Goal: Information Seeking & Learning: Learn about a topic

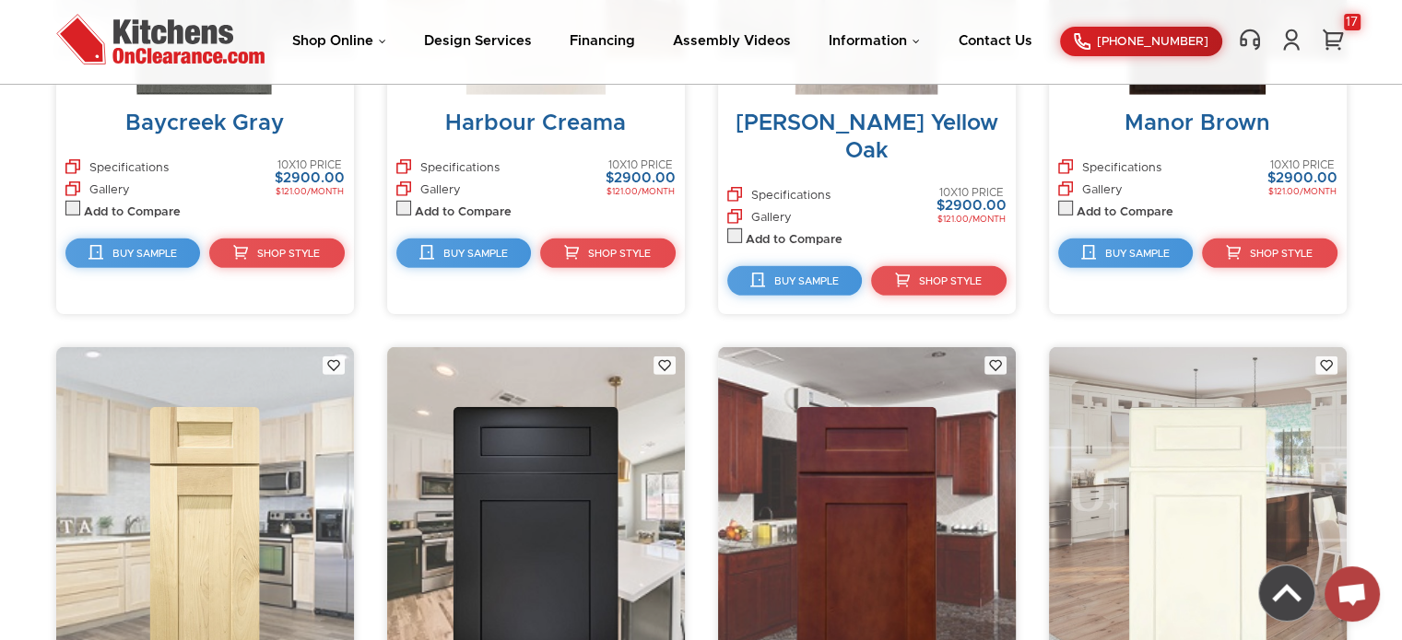
scroll to position [5557, 0]
click at [151, 27] on img at bounding box center [160, 39] width 208 height 51
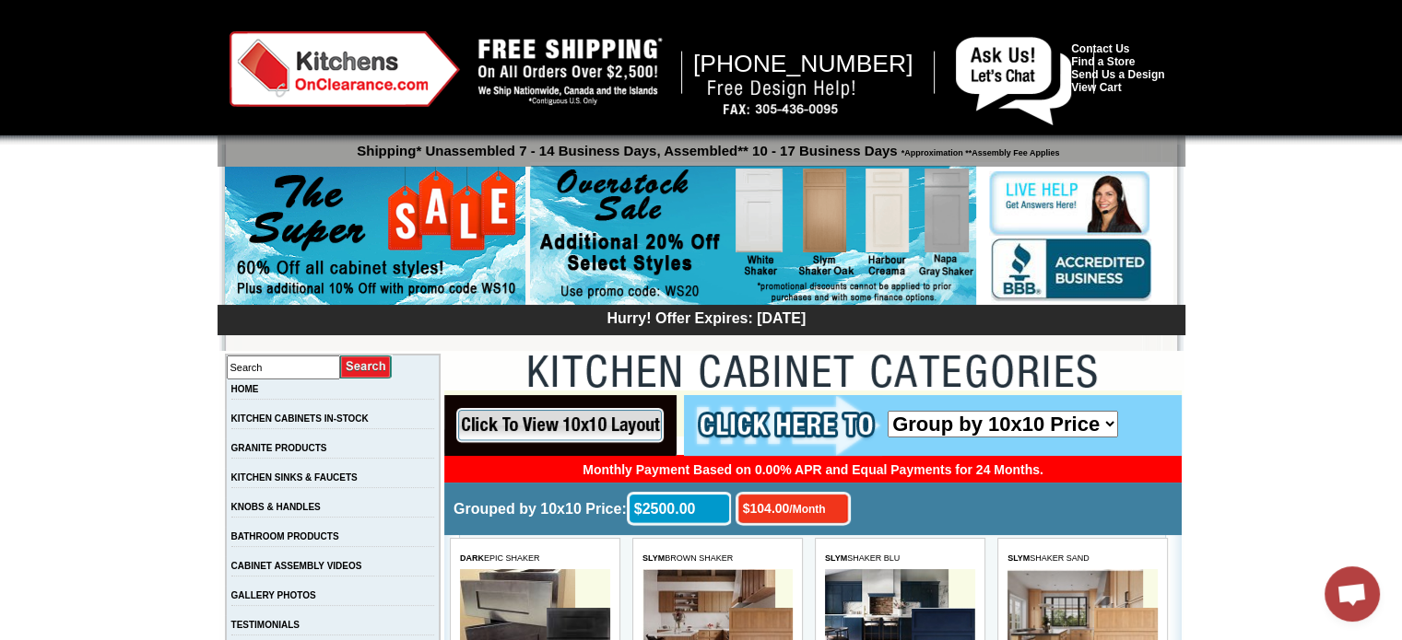
click at [680, 272] on img at bounding box center [753, 236] width 446 height 141
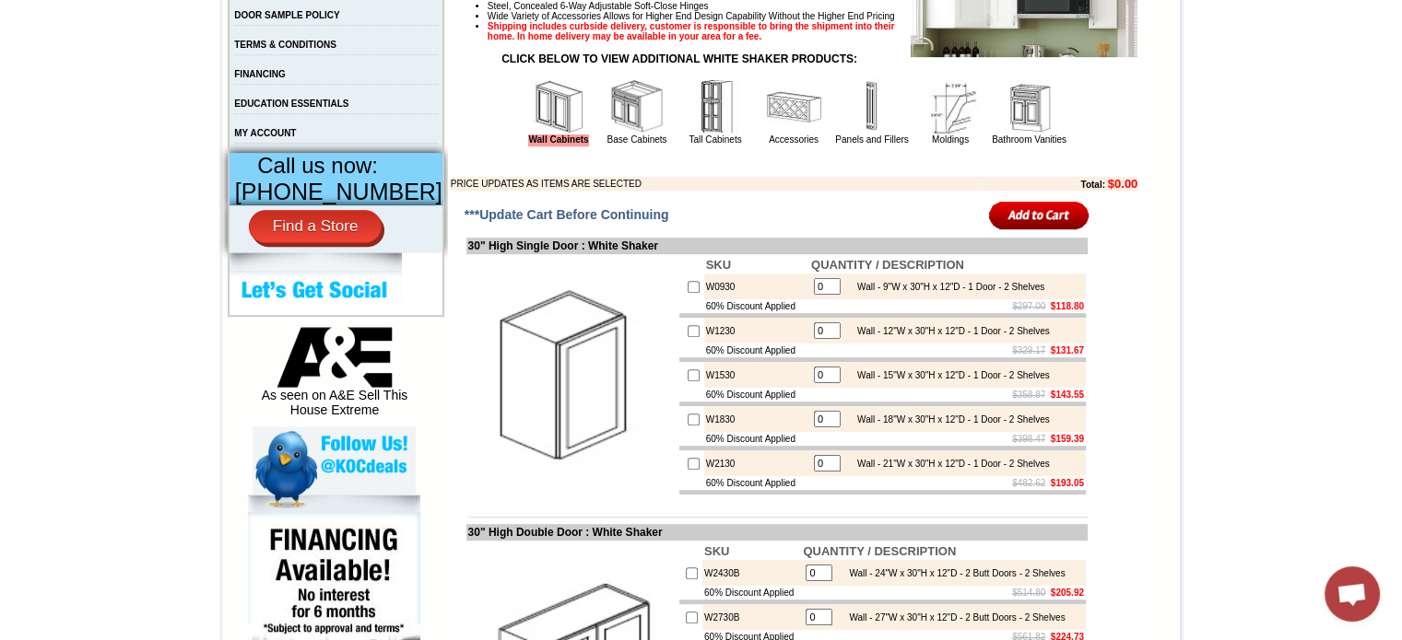
scroll to position [680, 0]
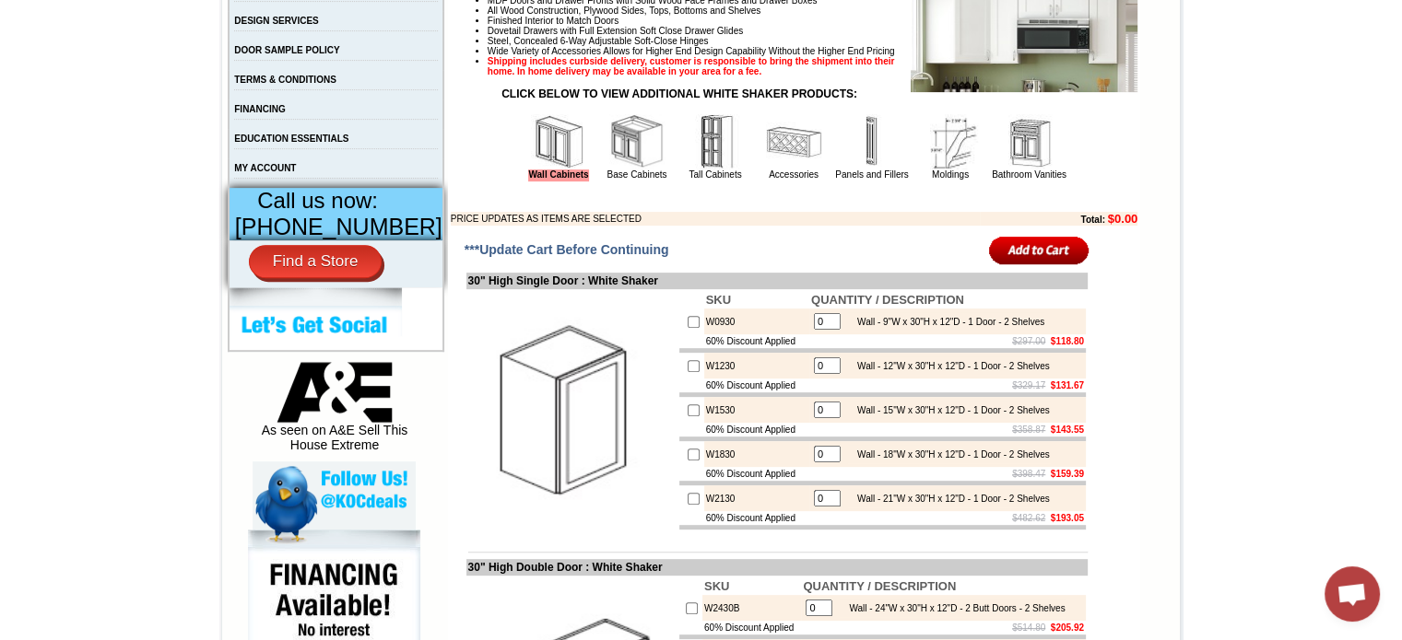
scroll to position [636, 0]
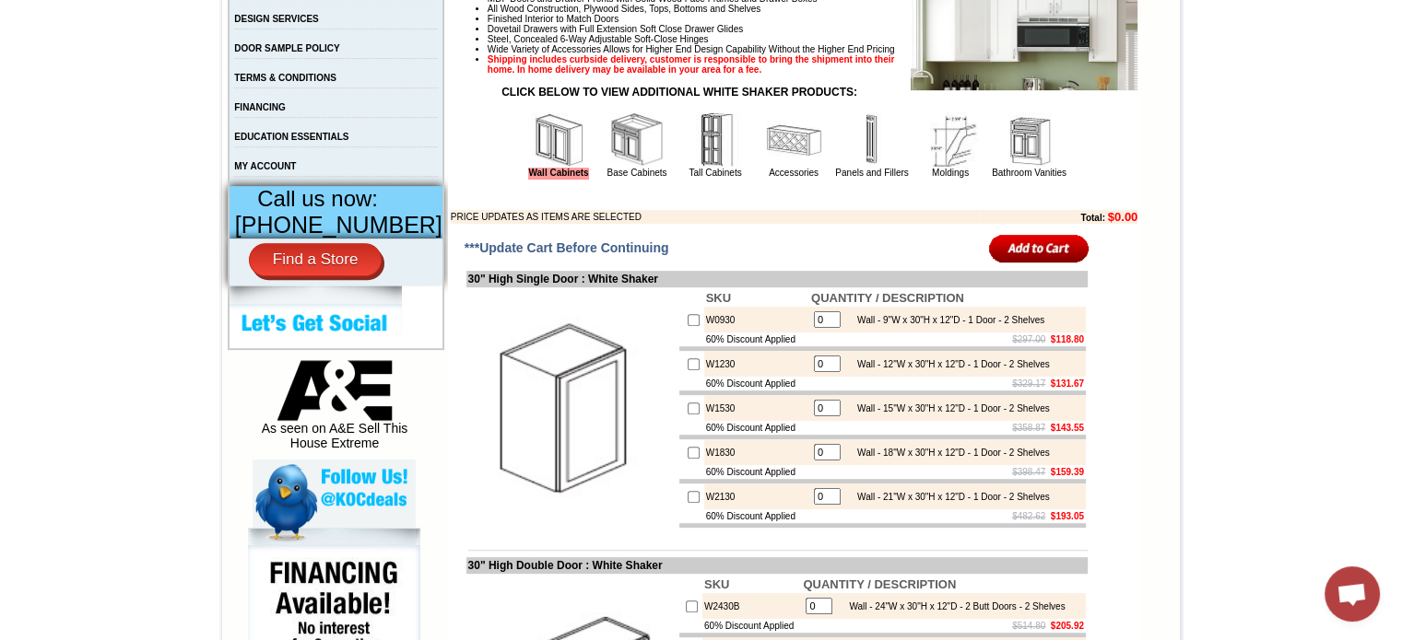
click at [930, 168] on img at bounding box center [949, 139] width 55 height 55
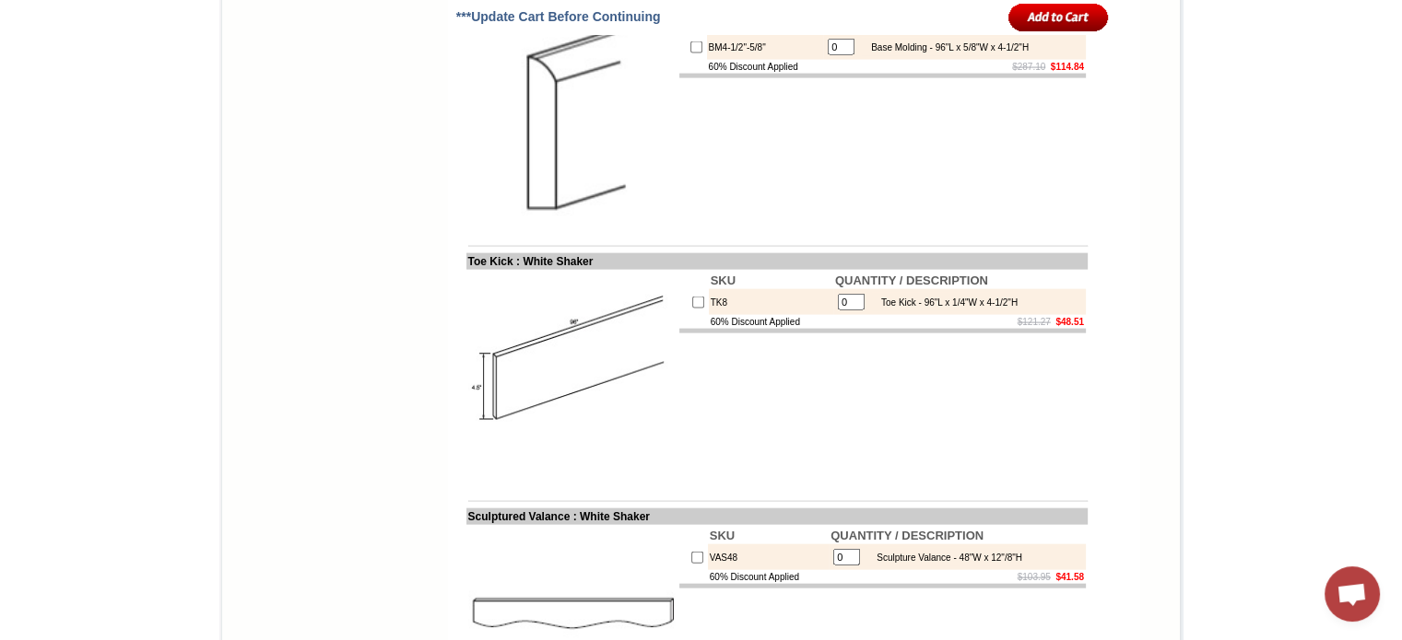
scroll to position [3970, 0]
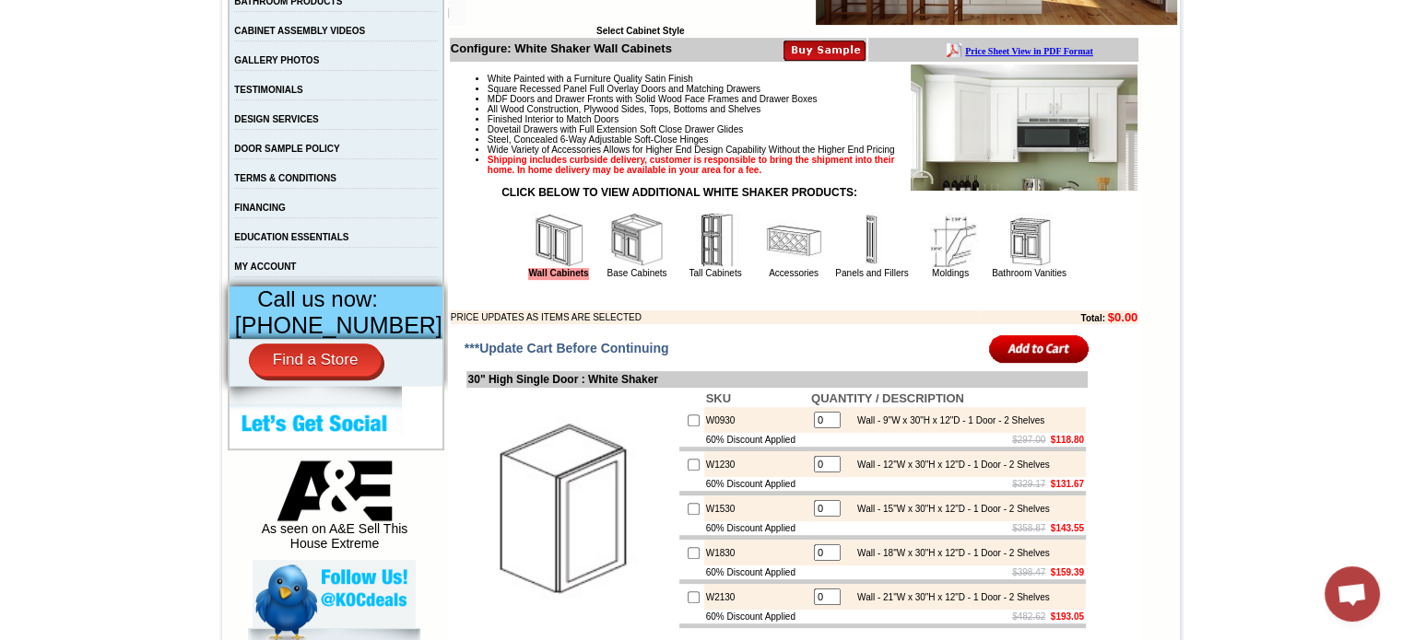
scroll to position [519, 0]
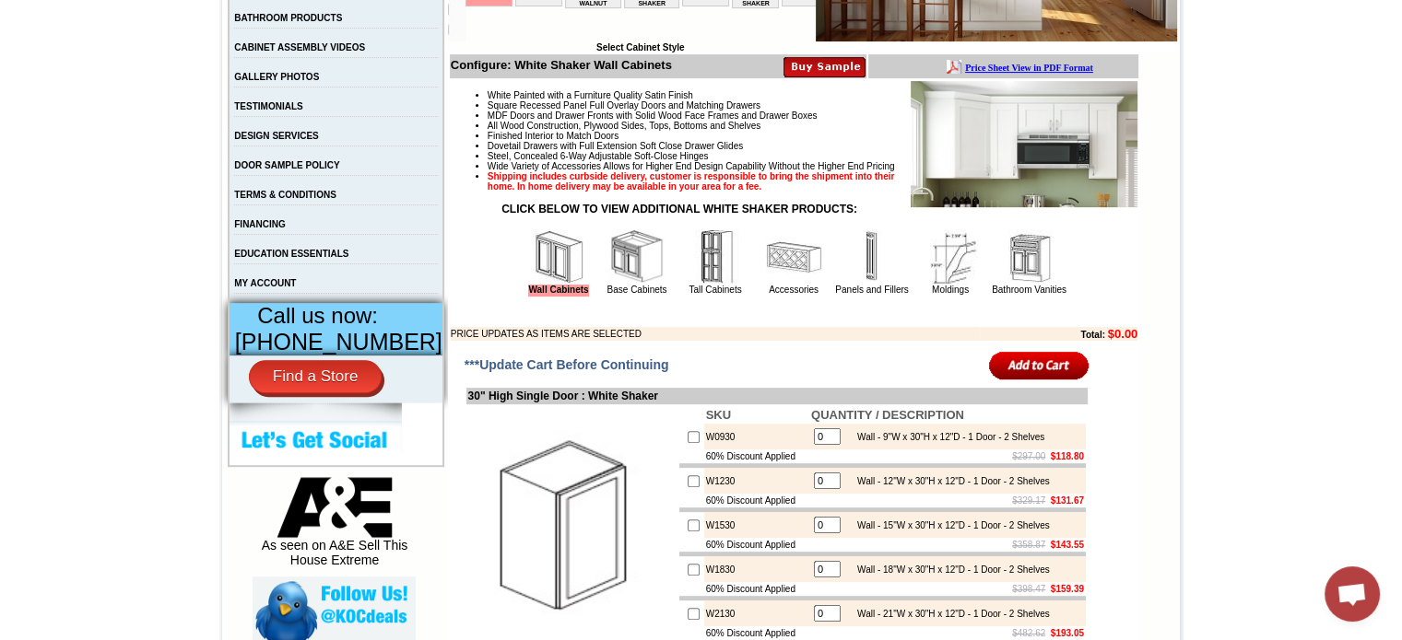
click at [1027, 65] on b "Price Sheet View in PDF Format" at bounding box center [1029, 68] width 128 height 10
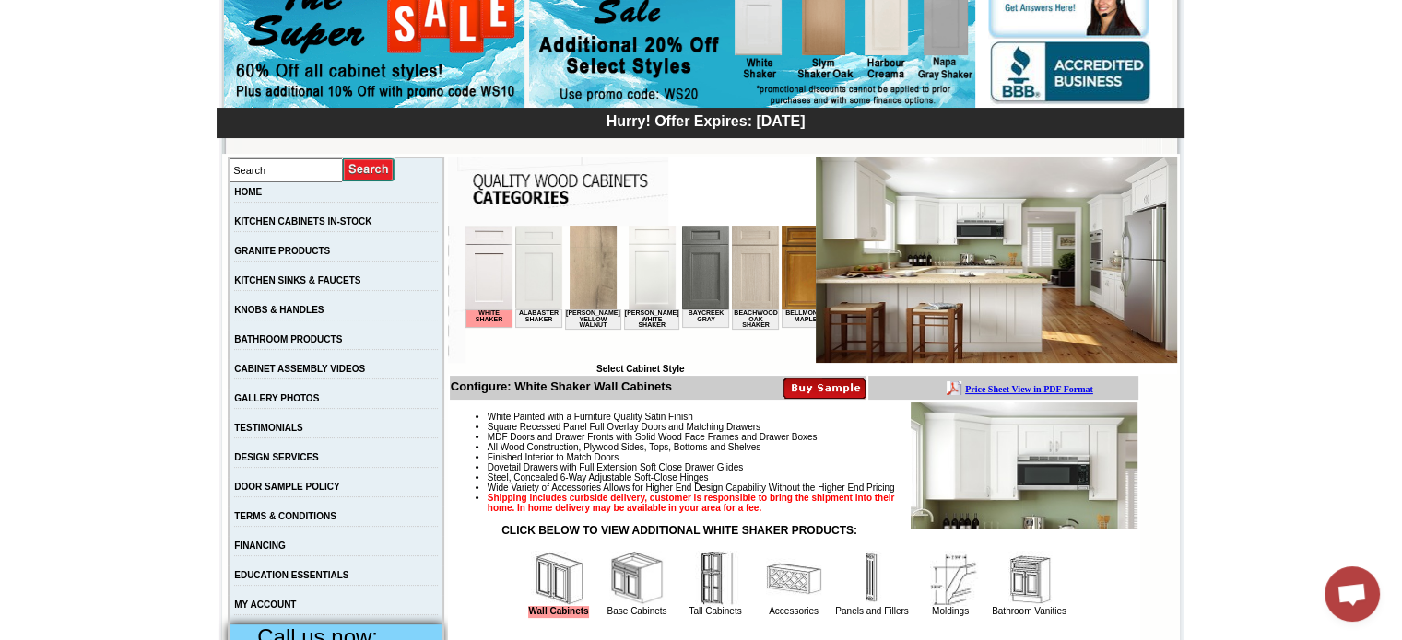
scroll to position [319, 0]
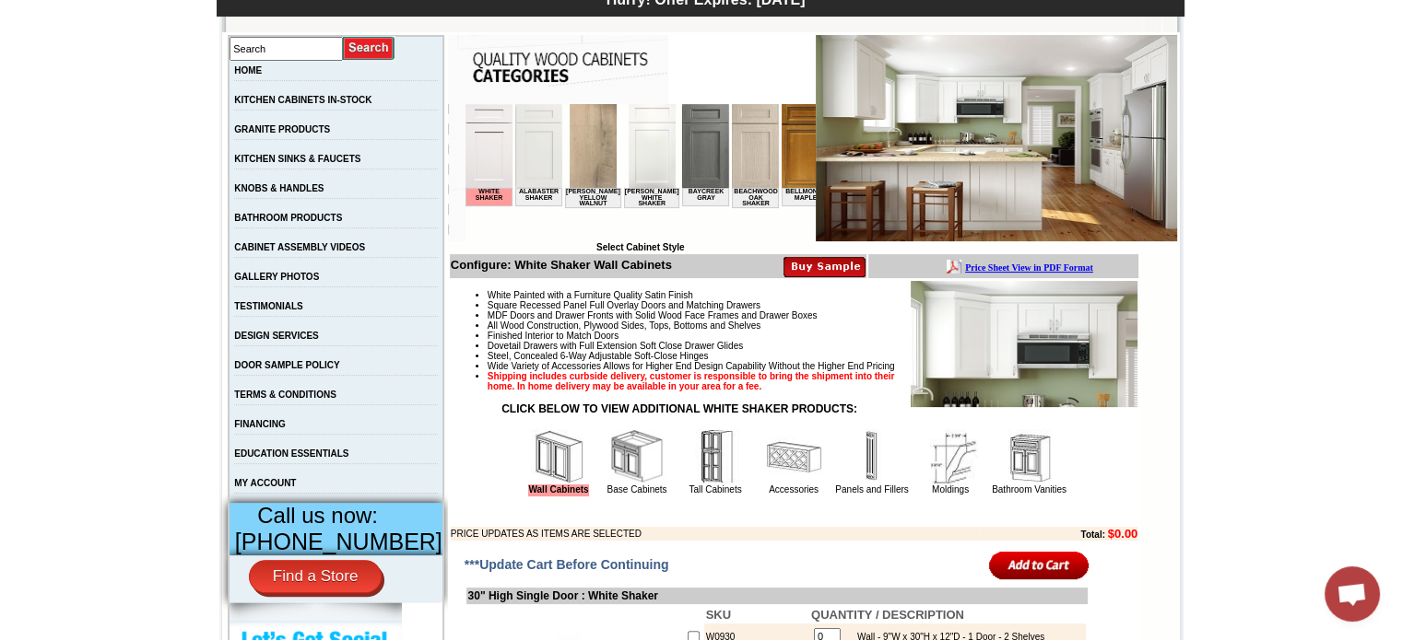
click at [587, 167] on img at bounding box center [592, 146] width 47 height 84
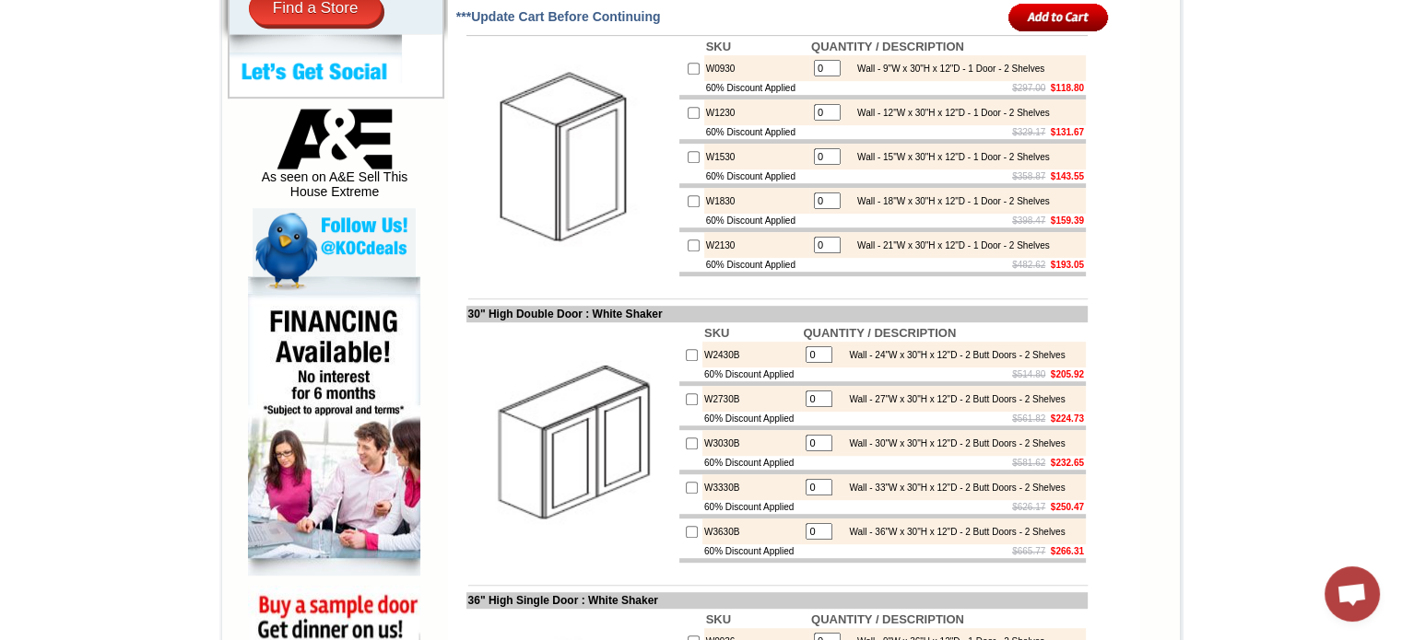
scroll to position [1159, 0]
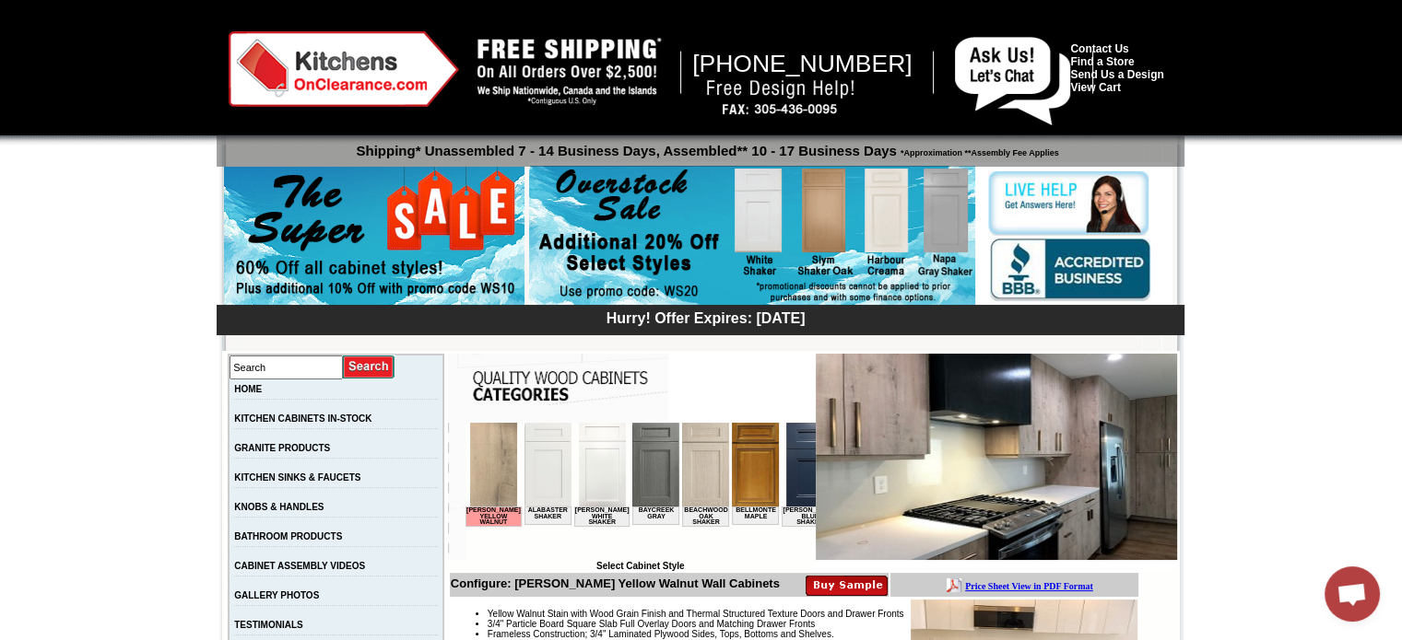
click at [835, 252] on img at bounding box center [752, 236] width 446 height 141
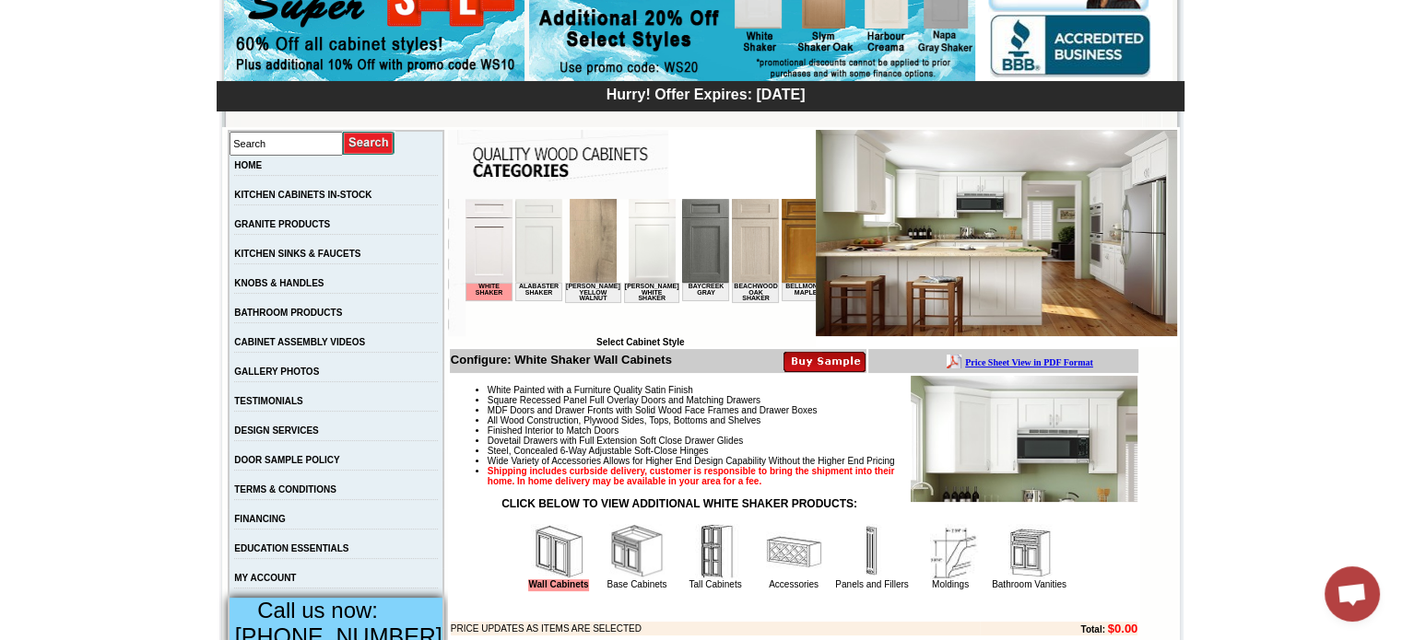
scroll to position [227, 0]
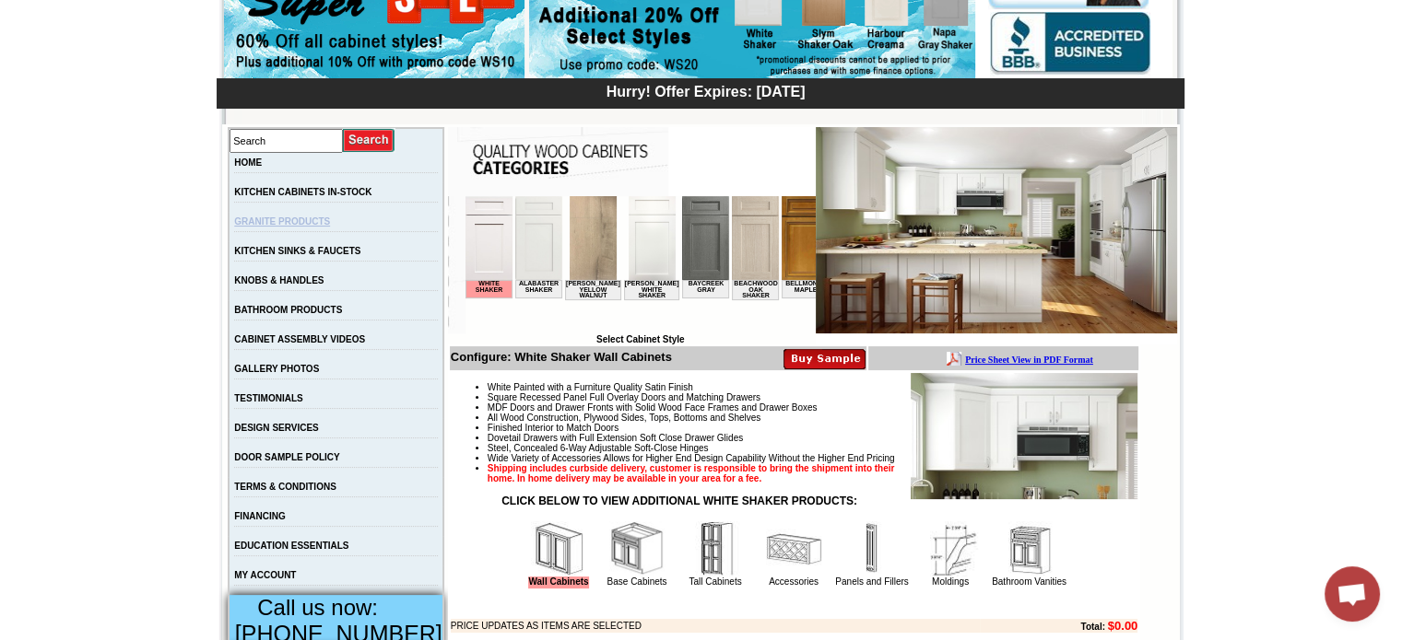
click at [330, 227] on link "GRANITE PRODUCTS" at bounding box center [282, 222] width 96 height 10
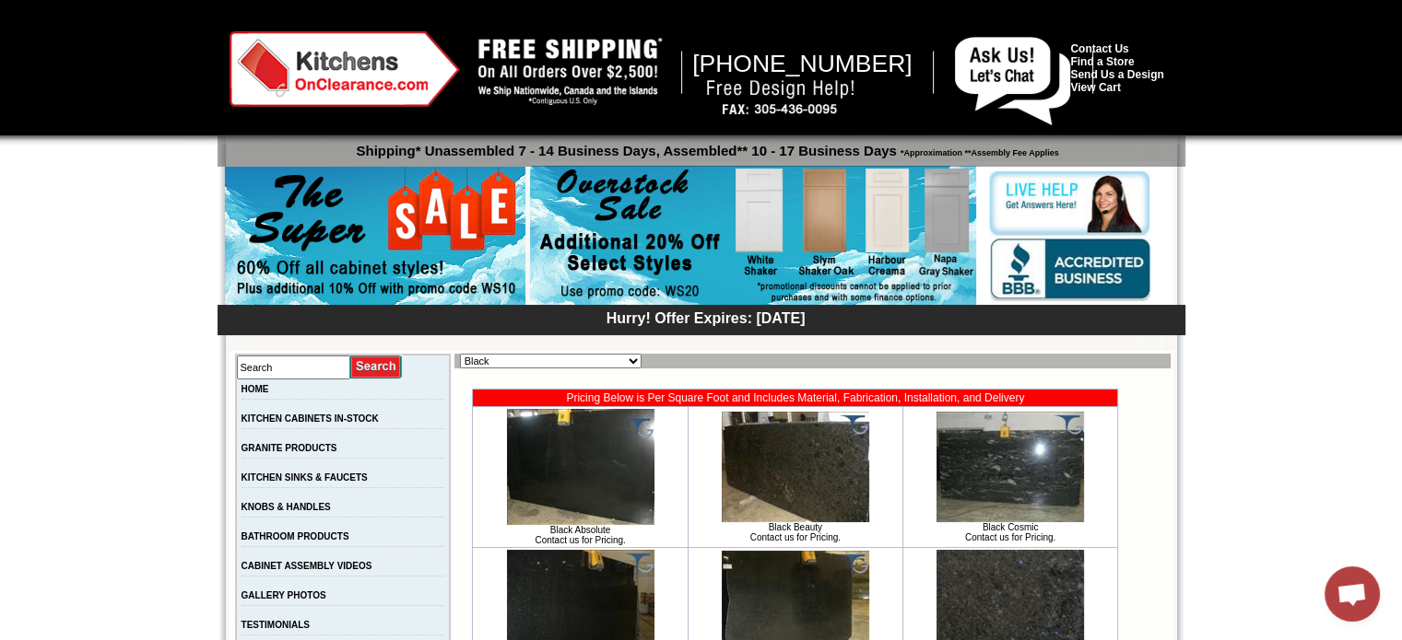
scroll to position [2, 0]
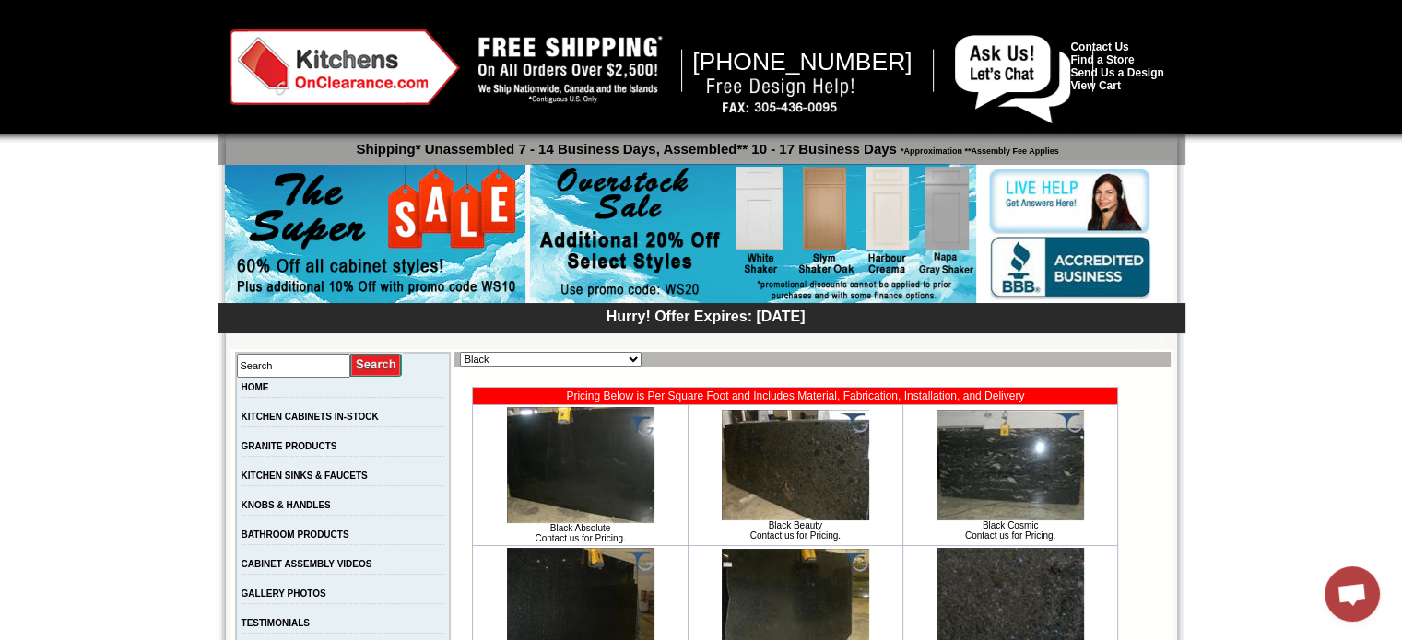
click at [590, 358] on select "Black Blue Brown Exotic Green Juparana Exotics Marble / Travertine New Arrivals…" at bounding box center [551, 359] width 182 height 15
select select "[URL][DOMAIN_NAME]"
click at [460, 352] on select "Black Blue Brown Exotic Green Juparana Exotics Marble / Travertine New Arrivals…" at bounding box center [551, 359] width 182 height 15
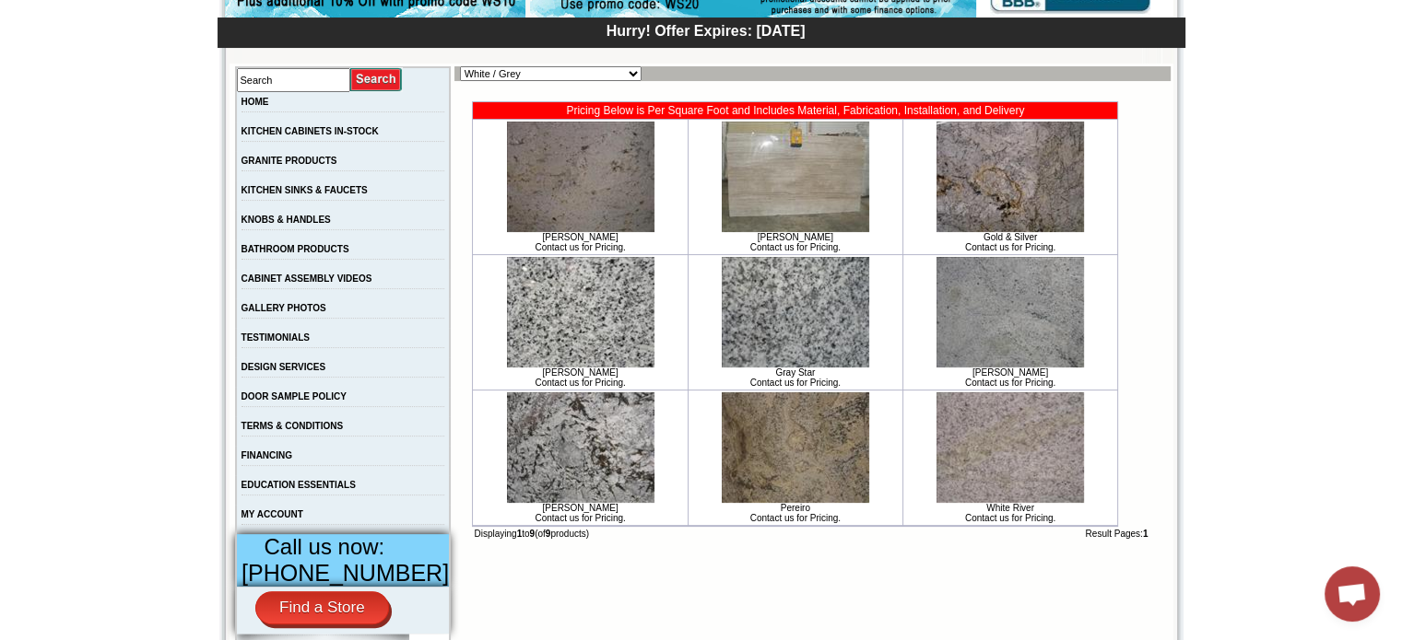
scroll to position [280, 0]
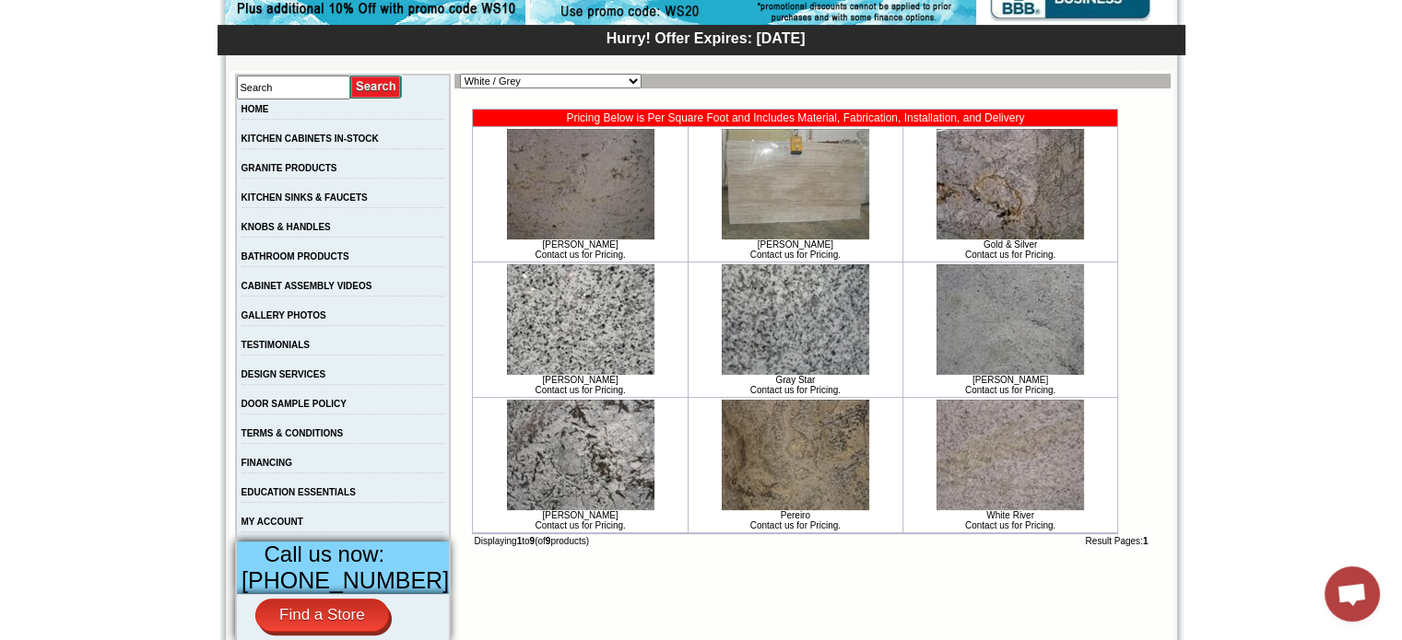
click at [498, 84] on select "Black Blue Brown Exotic Green Juparana Exotics Marble / Travertine New Arrivals…" at bounding box center [551, 81] width 182 height 15
select select "[URL][DOMAIN_NAME]"
click at [460, 74] on select "Black Blue Brown Exotic Green Juparana Exotics Marble / Travertine New Arrivals…" at bounding box center [551, 81] width 182 height 15
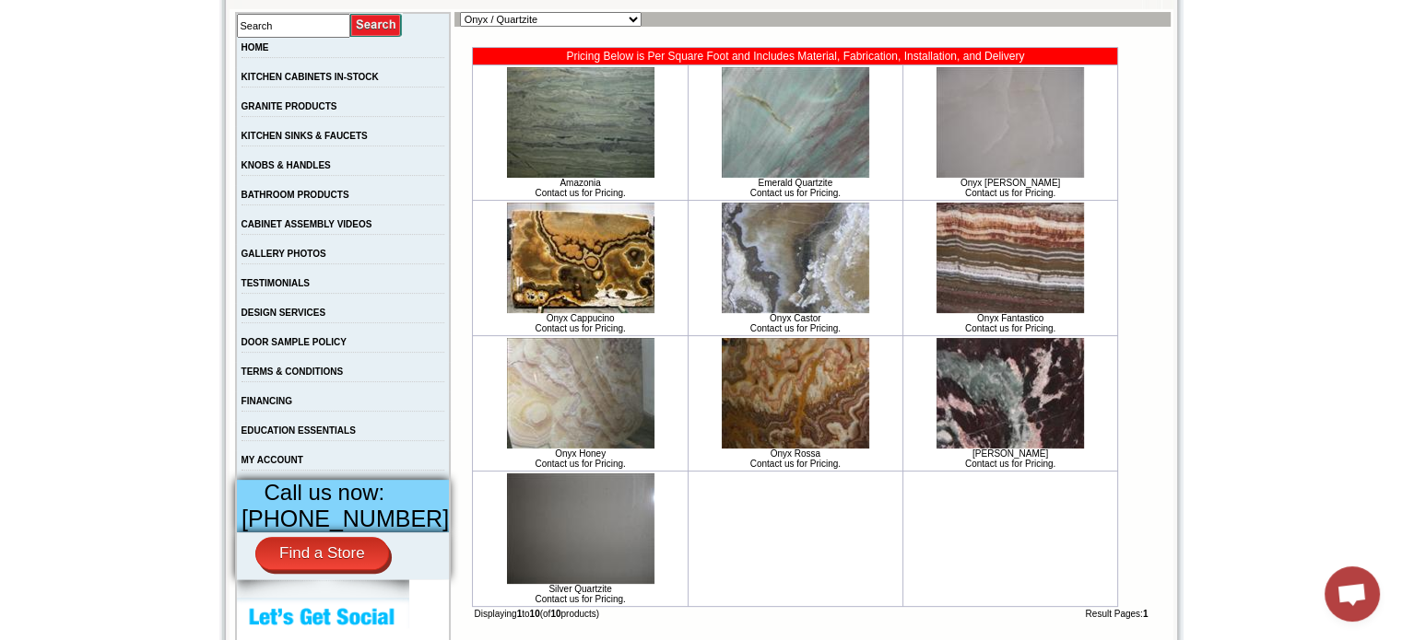
scroll to position [338, 0]
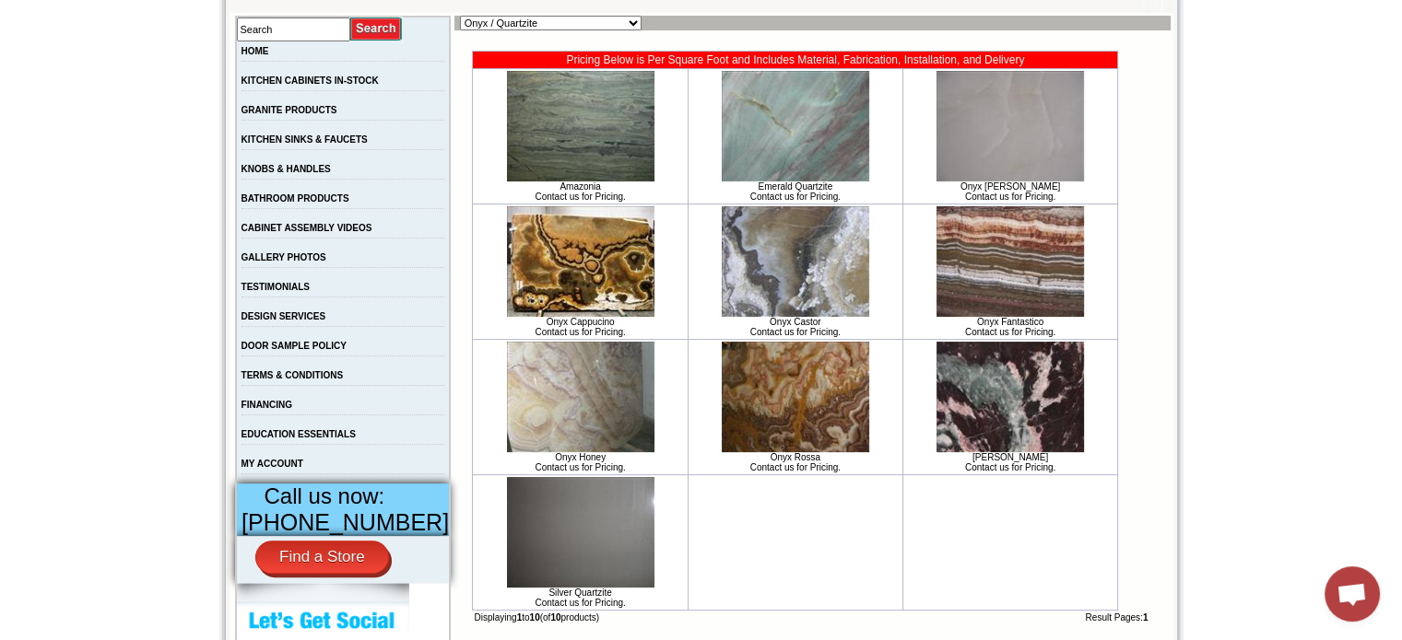
click at [475, 16] on select "Black Blue Brown Exotic Green Juparana Exotics Marble / Travertine New Arrivals…" at bounding box center [551, 23] width 182 height 15
select select "https://www.kitchensonclearance.com/granite-products-brown-c-61_7763.html"
click at [460, 16] on select "Black Blue Brown Exotic Green Juparana Exotics Marble / Travertine New Arrivals…" at bounding box center [551, 23] width 182 height 15
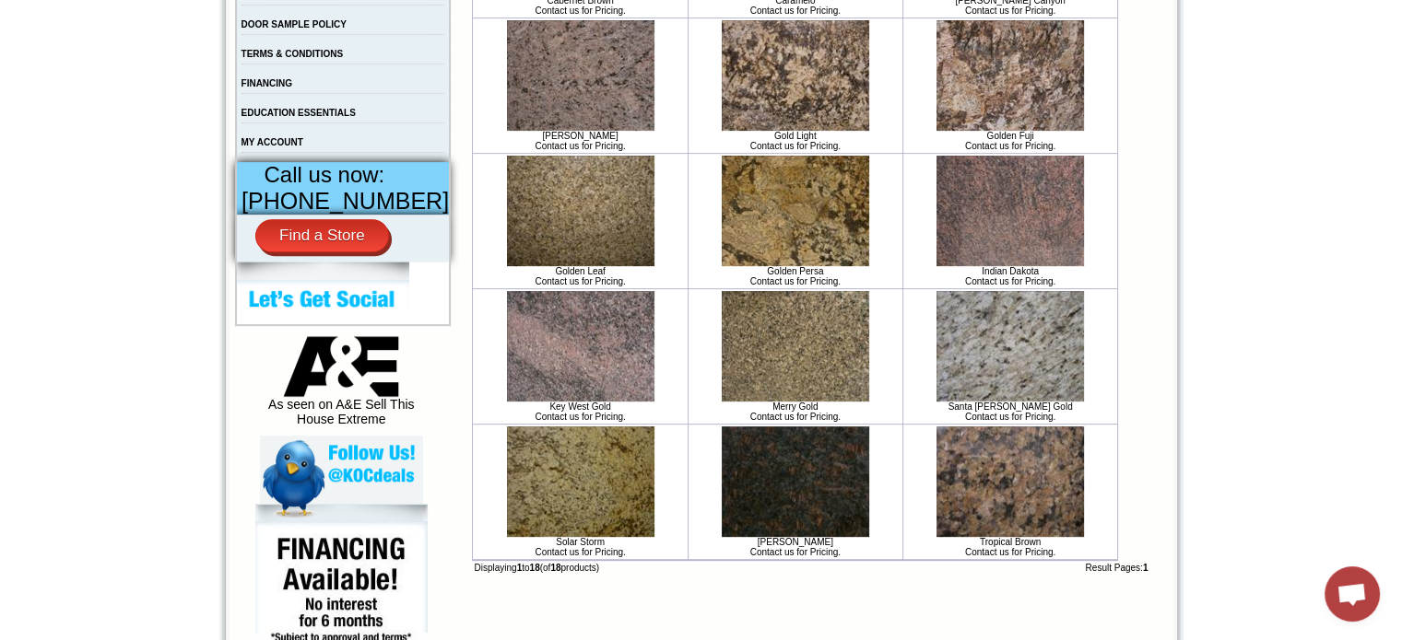
scroll to position [251, 0]
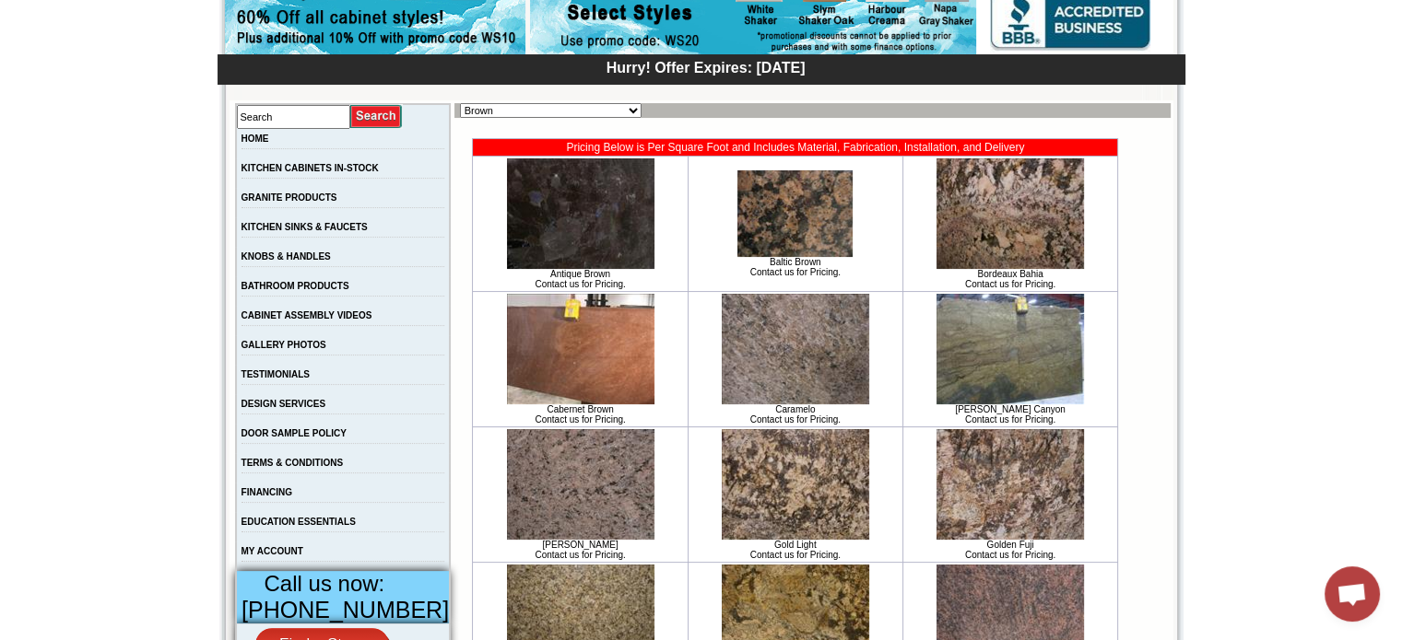
click at [478, 110] on select "Black Blue Brown Exotic Green Juparana Exotics Marble / Travertine New Arrivals…" at bounding box center [551, 110] width 182 height 15
select select "https://www.kitchensonclearance.com/granite-products-marble-travertine-c-61_776…"
click at [460, 103] on select "Black Blue Brown Exotic Green Juparana Exotics Marble / Travertine New Arrivals…" at bounding box center [551, 110] width 182 height 15
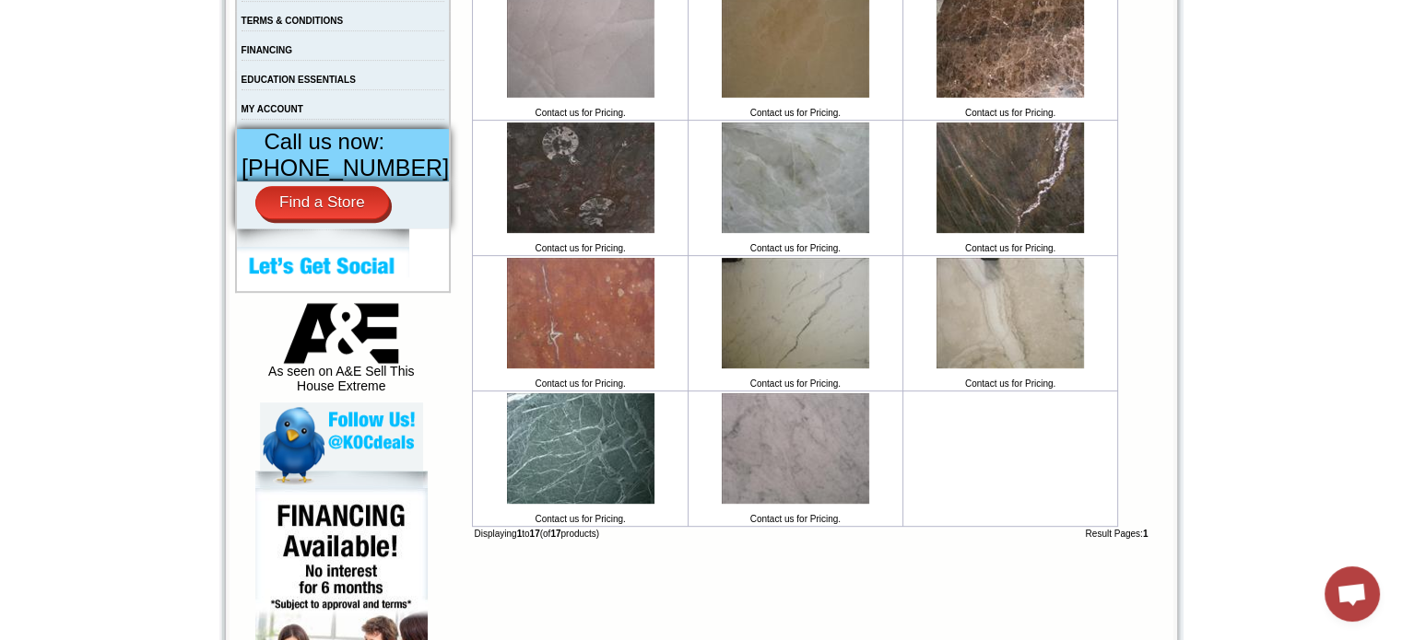
scroll to position [693, 0]
click at [816, 317] on img at bounding box center [795, 313] width 147 height 111
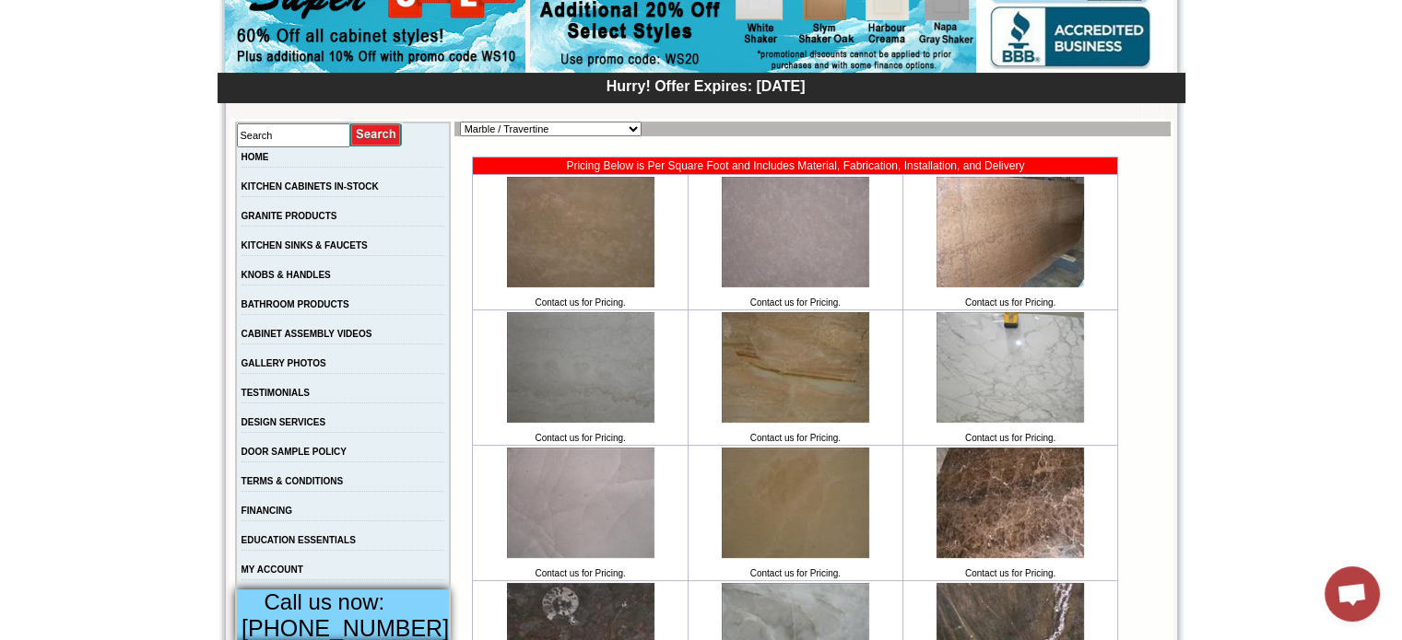
scroll to position [231, 0]
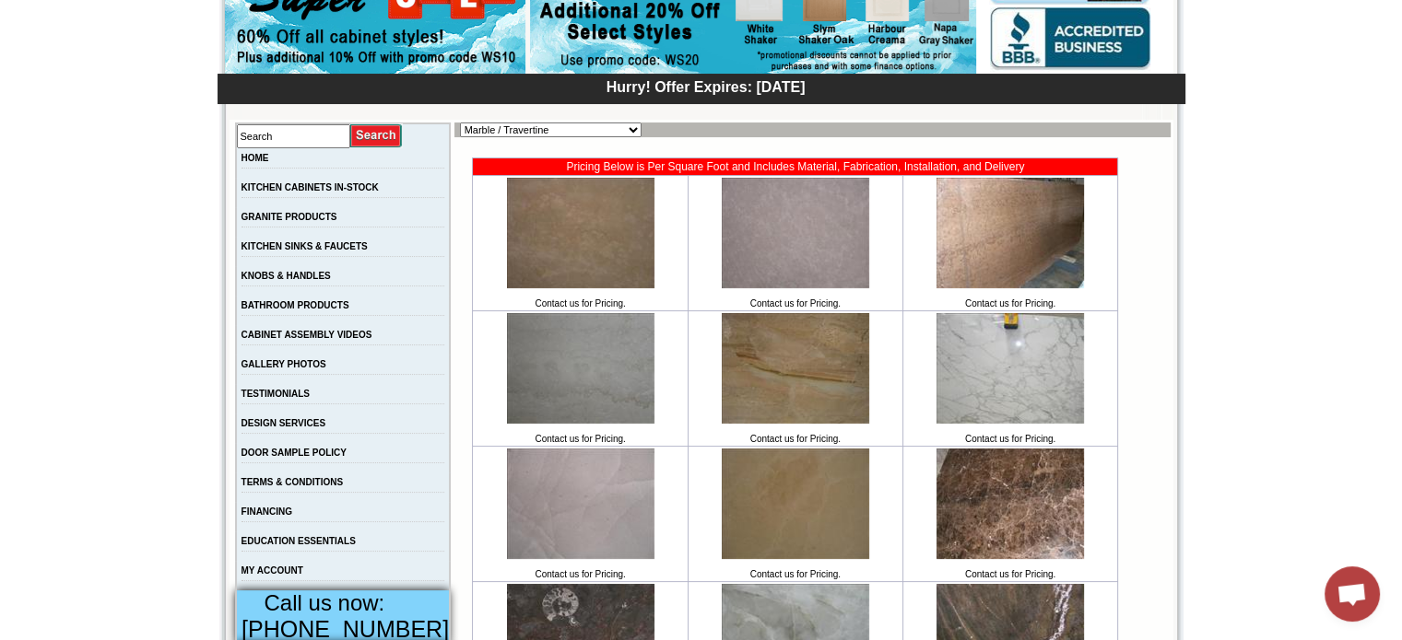
click at [518, 136] on select "Black Blue Brown Exotic Green Juparana Exotics Marble / Travertine New Arrivals…" at bounding box center [551, 130] width 182 height 15
select select "https://www.kitchensonclearance.com/granite-products-arrivals-c-61_7768.html"
click at [460, 123] on select "Black Blue Brown Exotic Green Juparana Exotics Marble / Travertine New Arrivals…" at bounding box center [551, 130] width 182 height 15
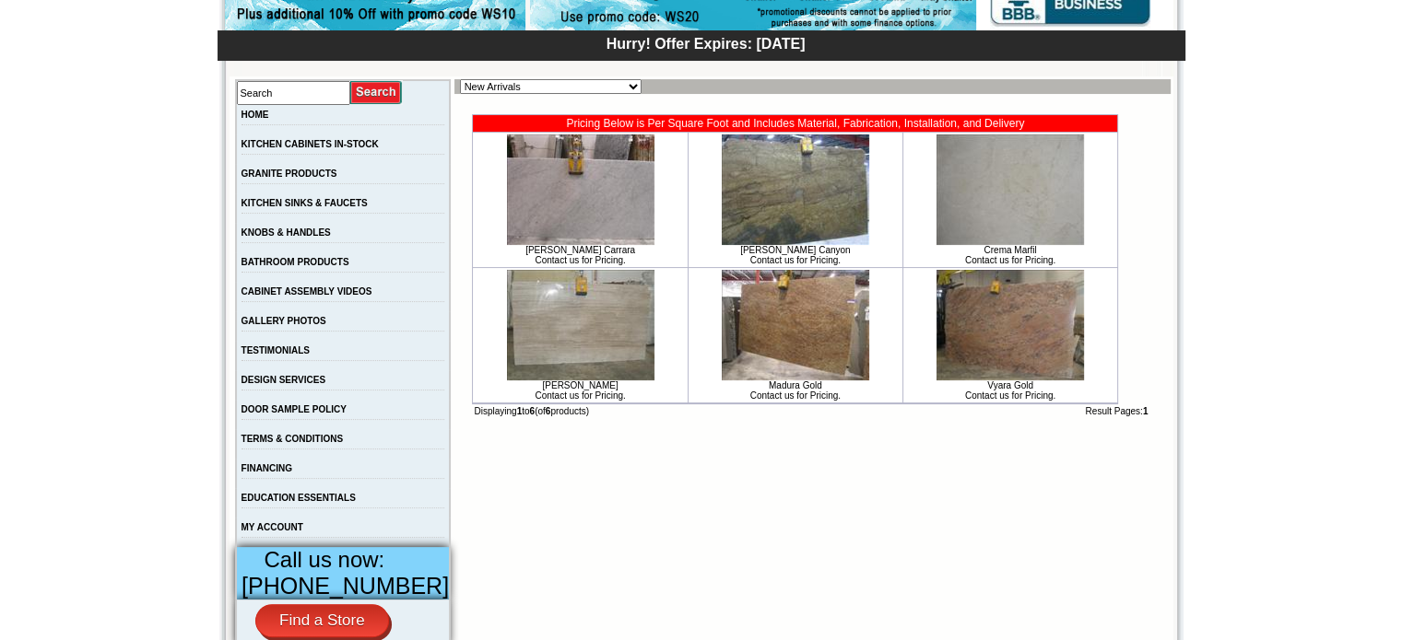
scroll to position [276, 0]
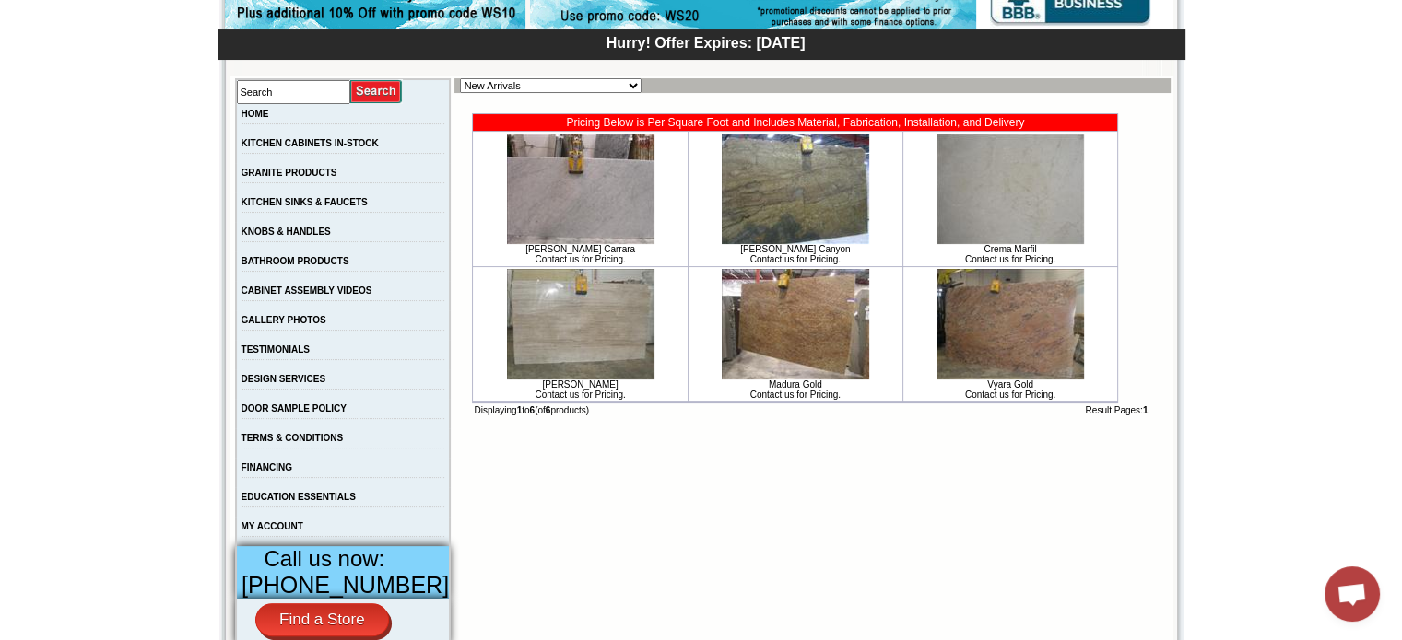
click at [997, 217] on img at bounding box center [1009, 189] width 147 height 111
click at [366, 294] on link "CABINET ASSEMBLY VIDEOS" at bounding box center [306, 291] width 131 height 10
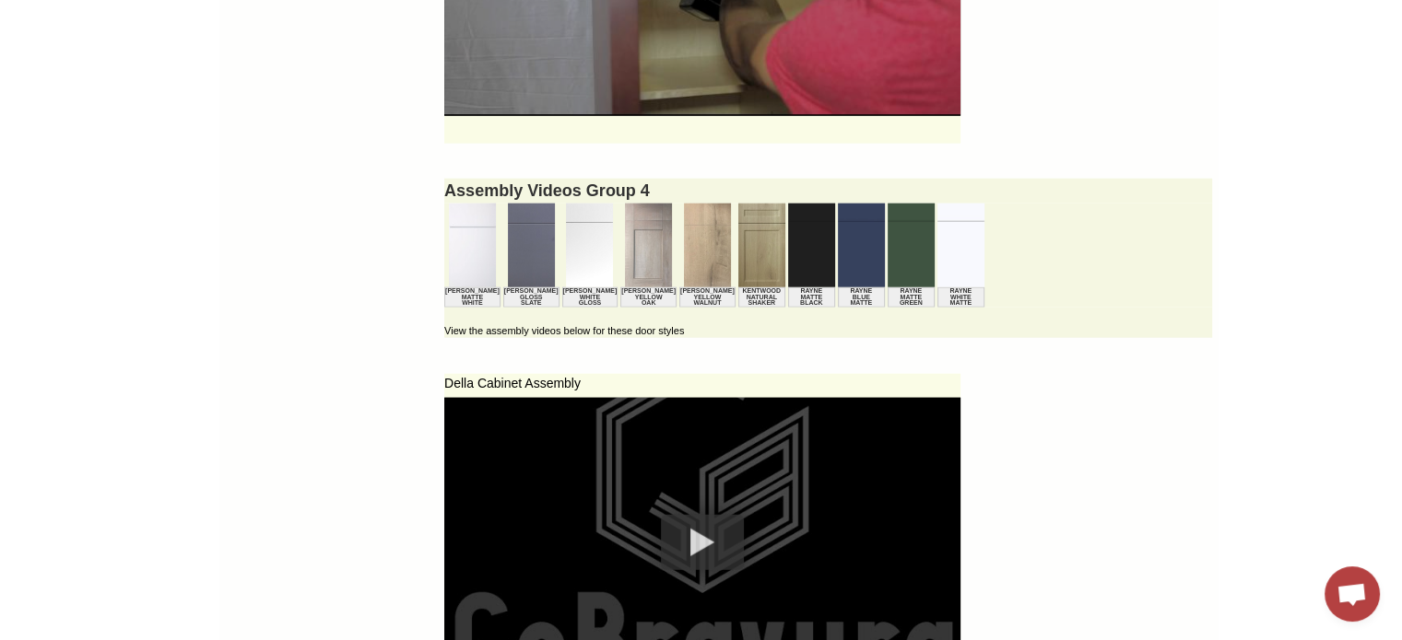
scroll to position [4519, 0]
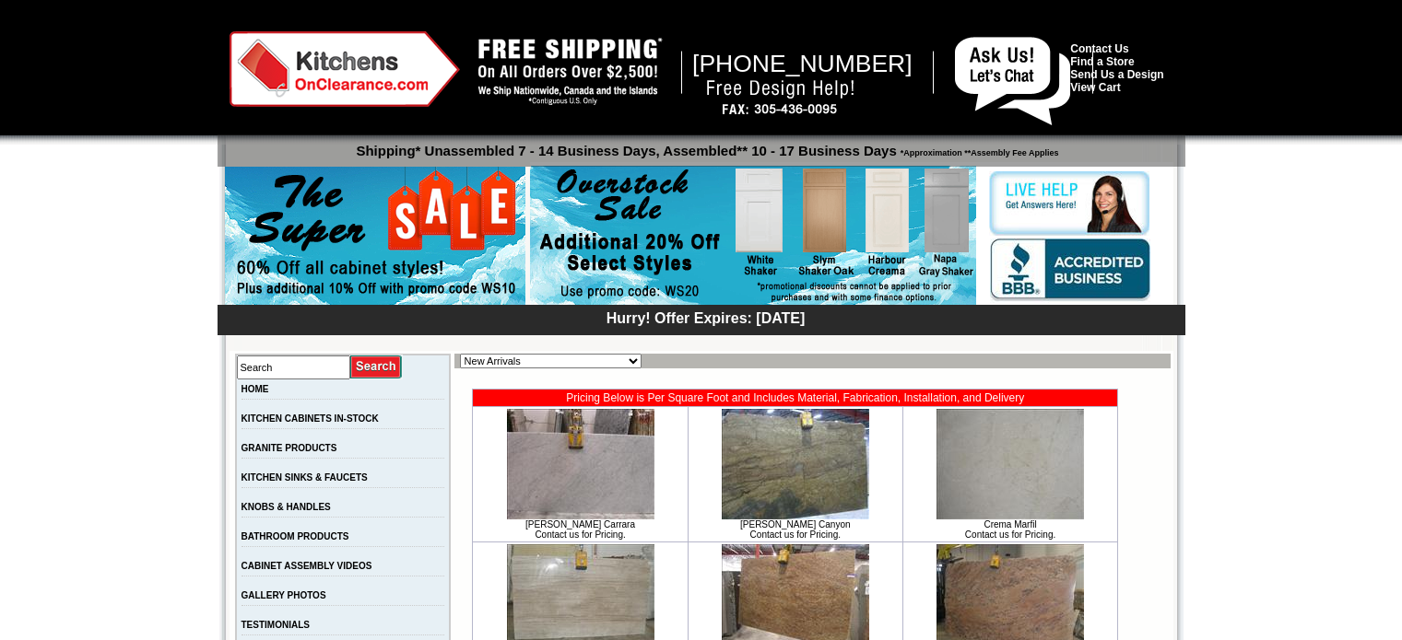
scroll to position [276, 0]
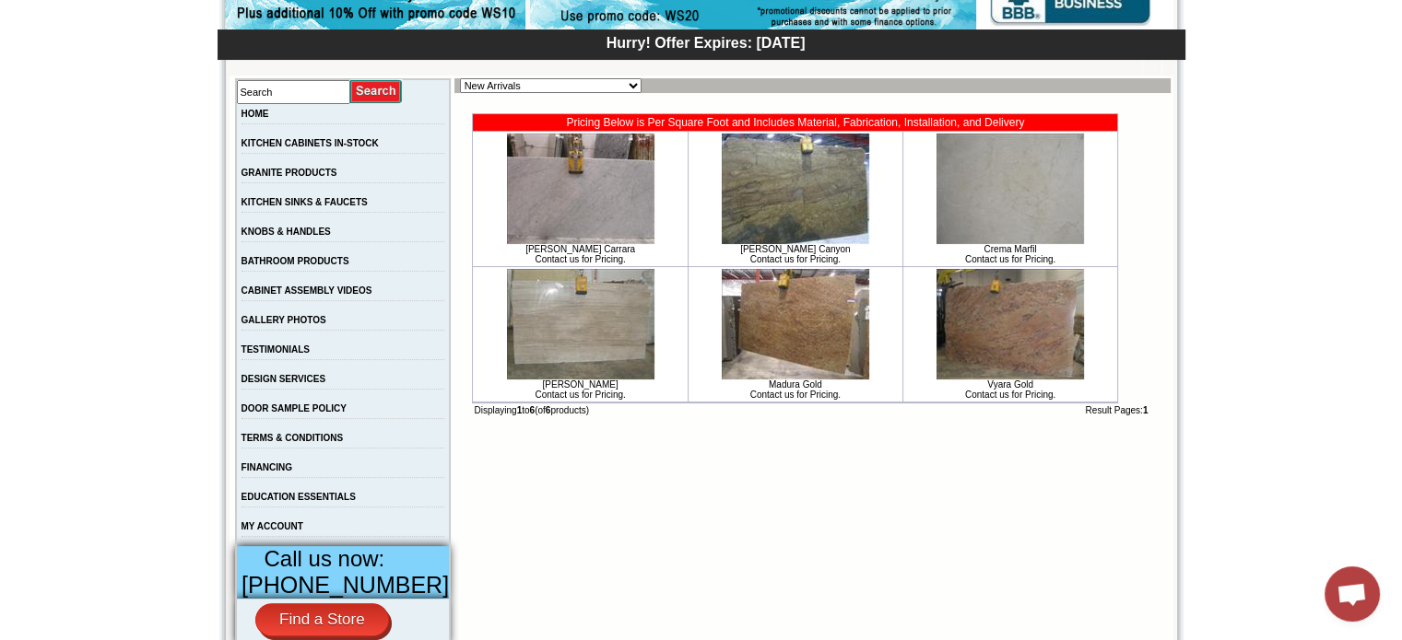
click at [324, 235] on link "KNOBS & HANDLES" at bounding box center [285, 232] width 89 height 10
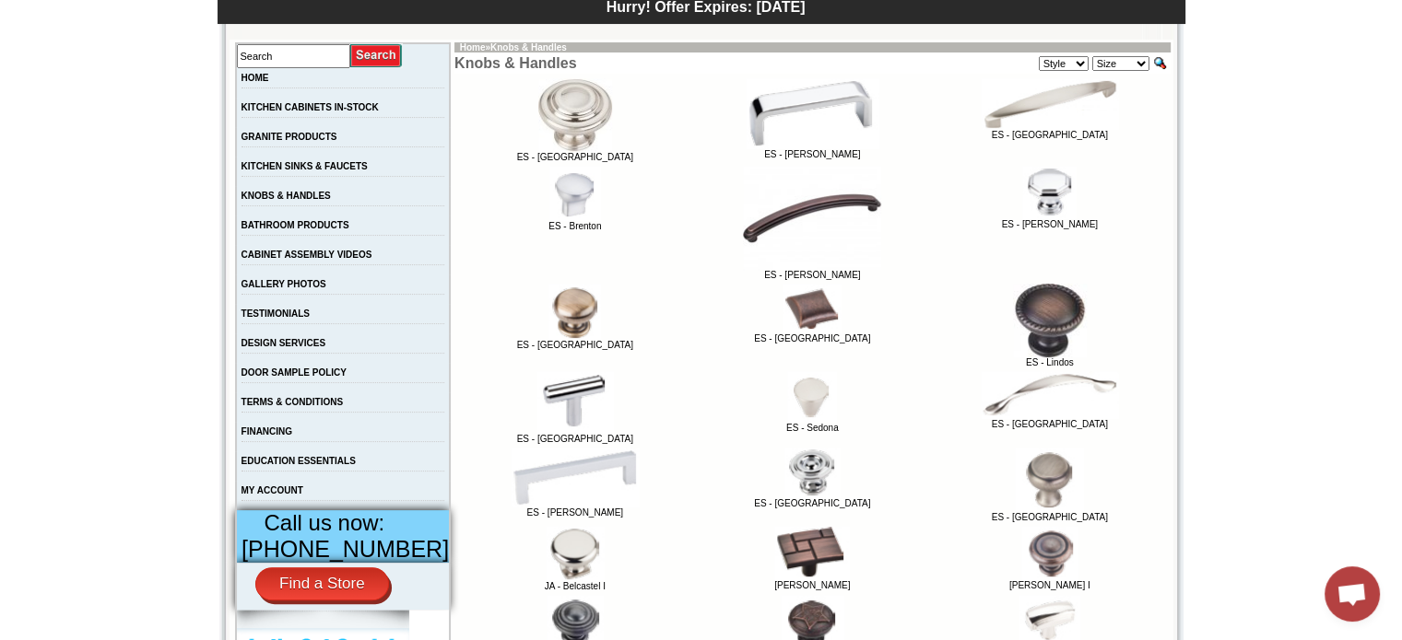
scroll to position [324, 0]
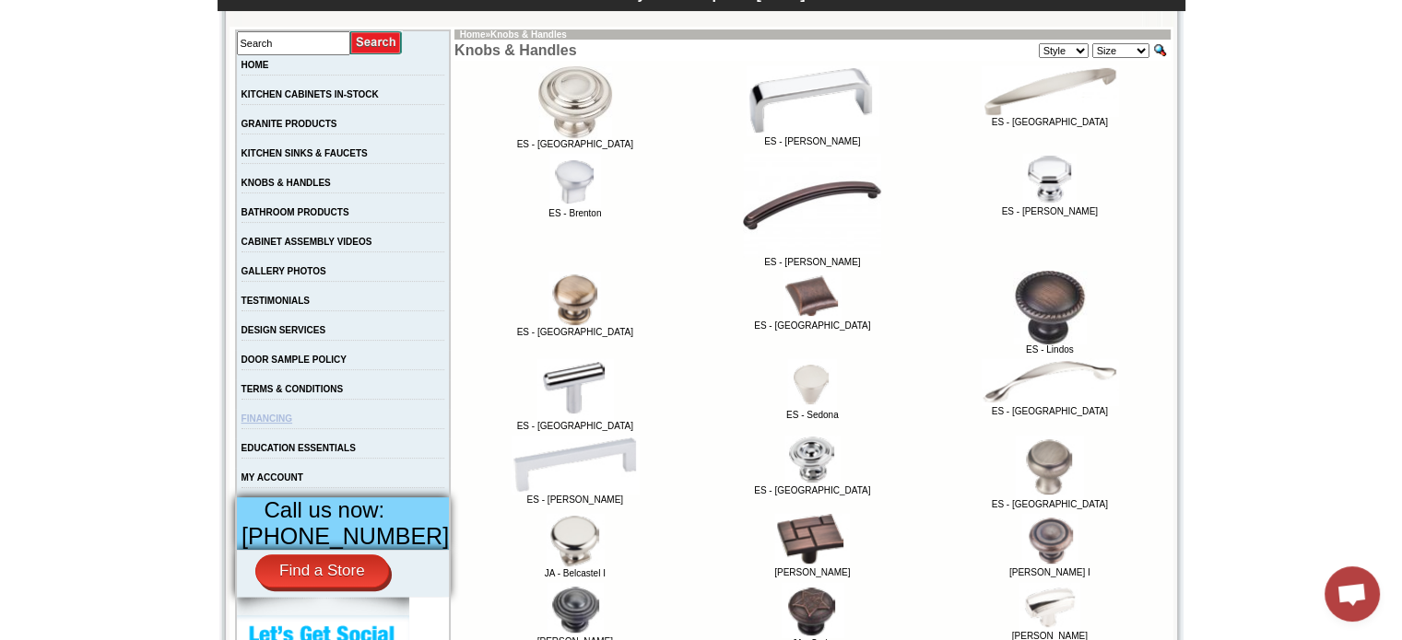
click at [293, 424] on link "FINANCING" at bounding box center [267, 419] width 52 height 10
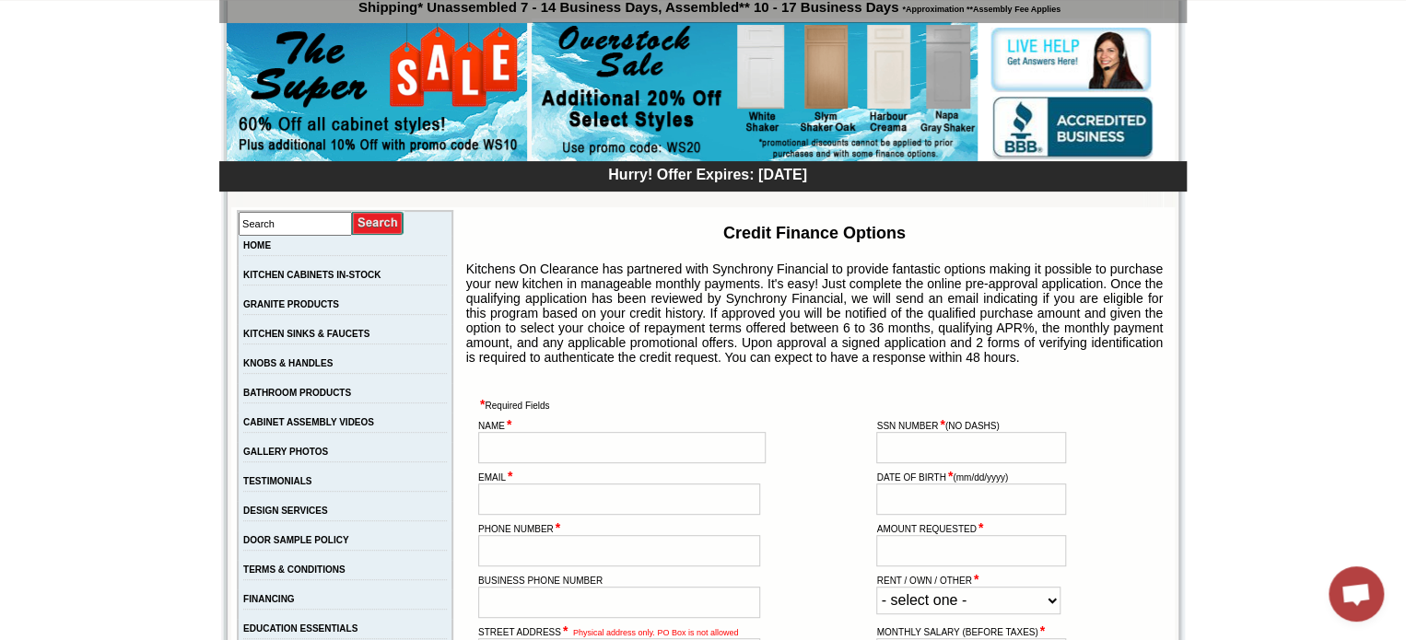
scroll to position [144, 0]
click at [300, 483] on td "TESTIMONIALS" at bounding box center [345, 486] width 215 height 29
click at [318, 516] on link "DESIGN SERVICES" at bounding box center [285, 511] width 85 height 10
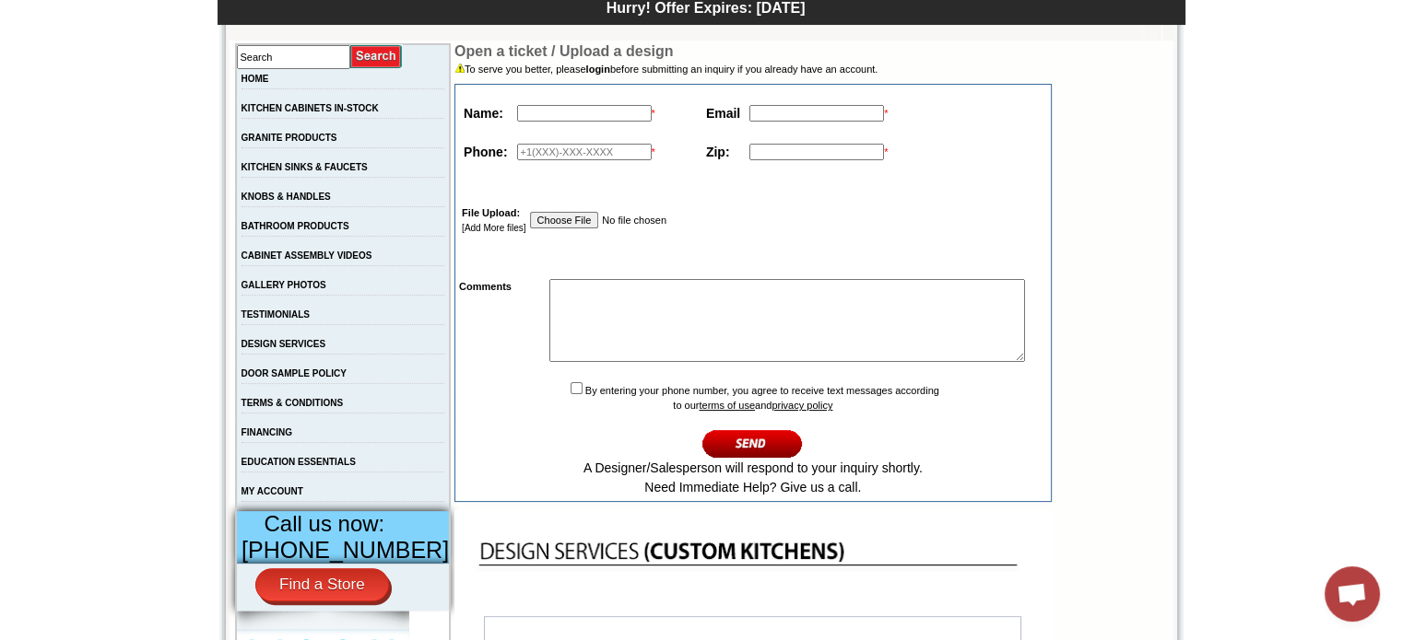
scroll to position [310, 0]
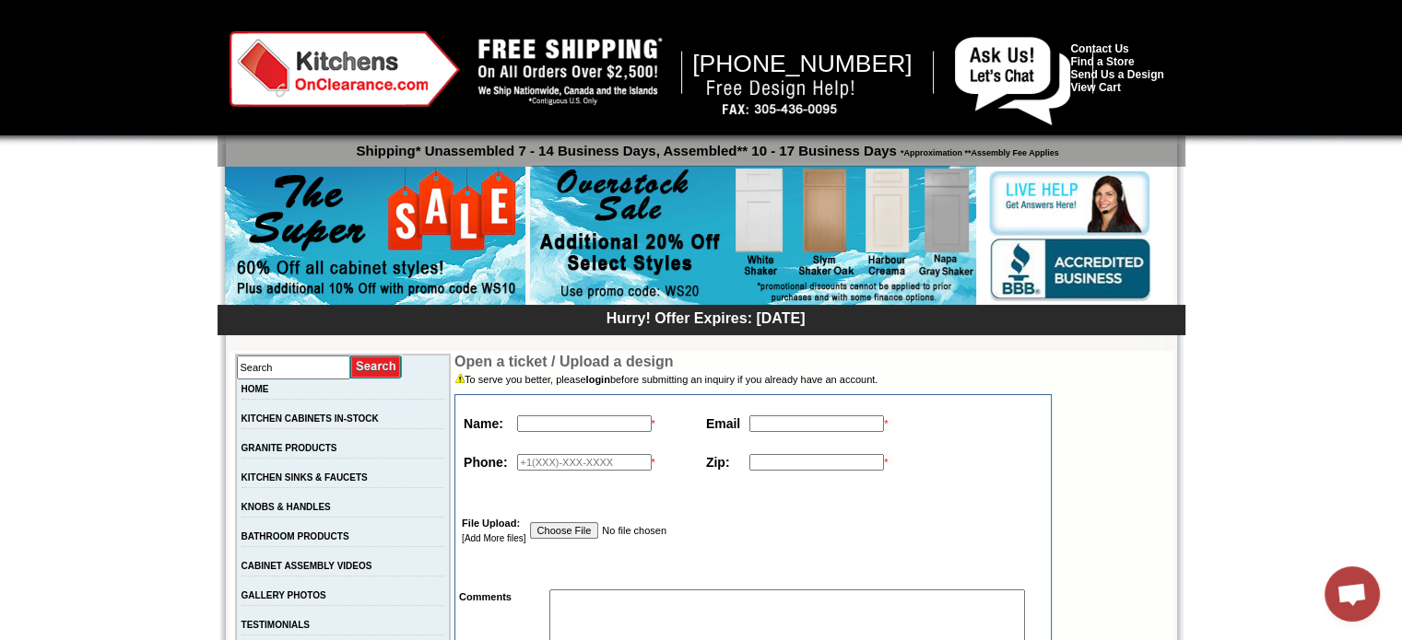
scroll to position [326, 0]
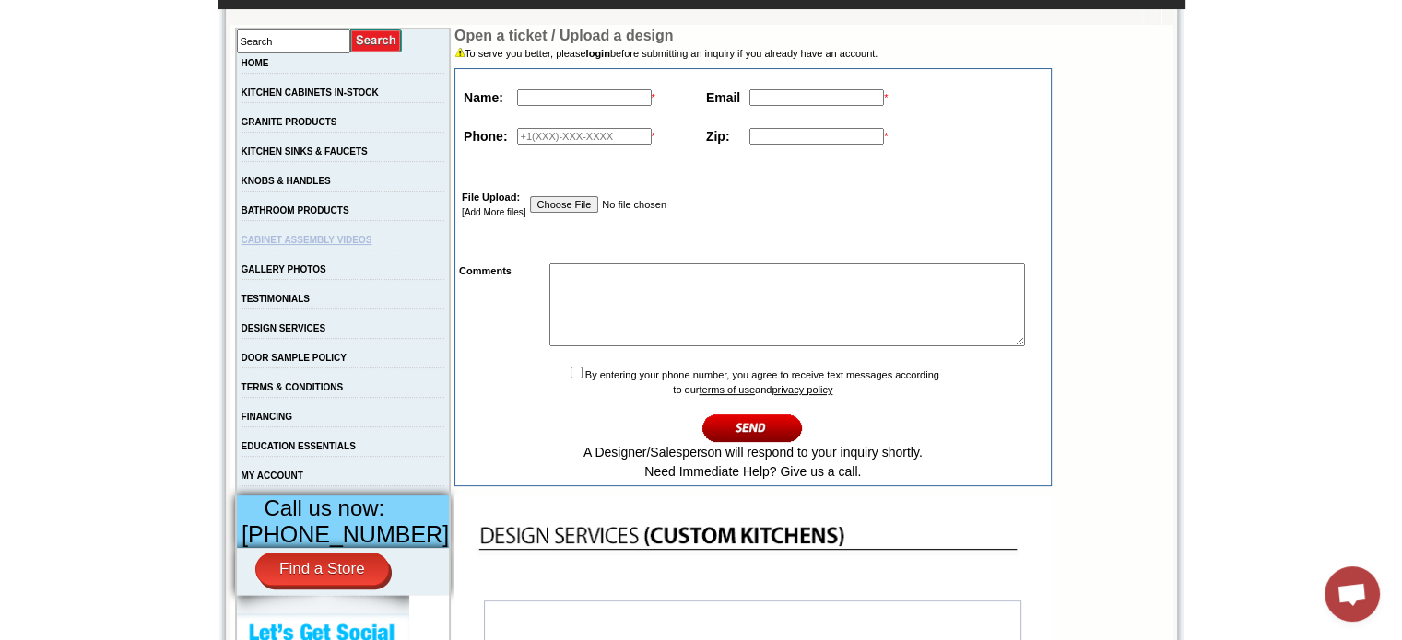
click at [332, 242] on link "CABINET ASSEMBLY VIDEOS" at bounding box center [306, 240] width 131 height 10
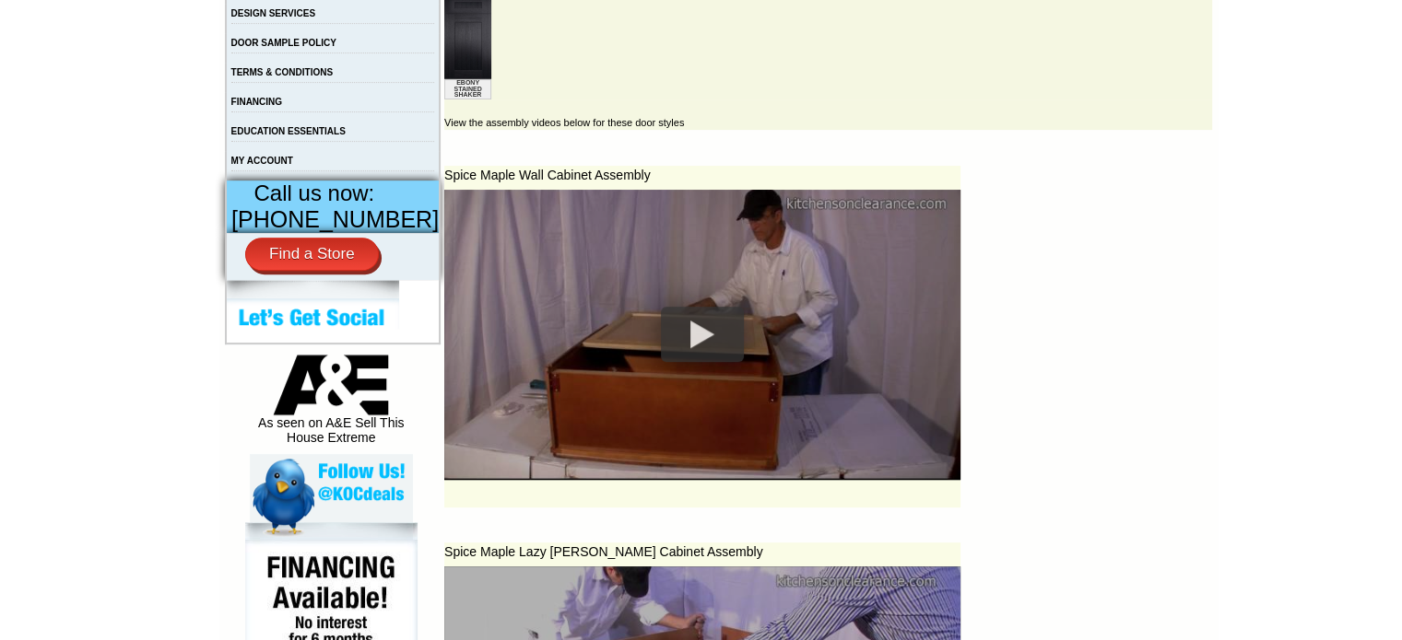
scroll to position [676, 0]
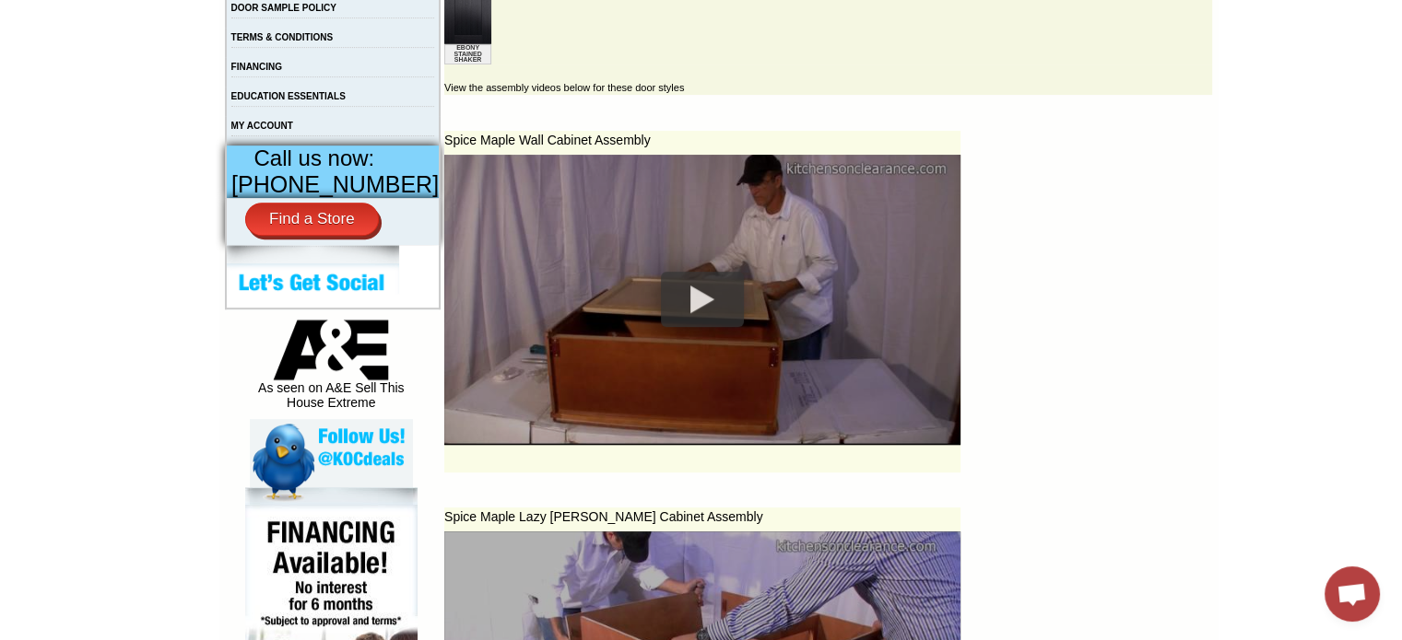
click at [678, 277] on div at bounding box center [702, 299] width 83 height 55
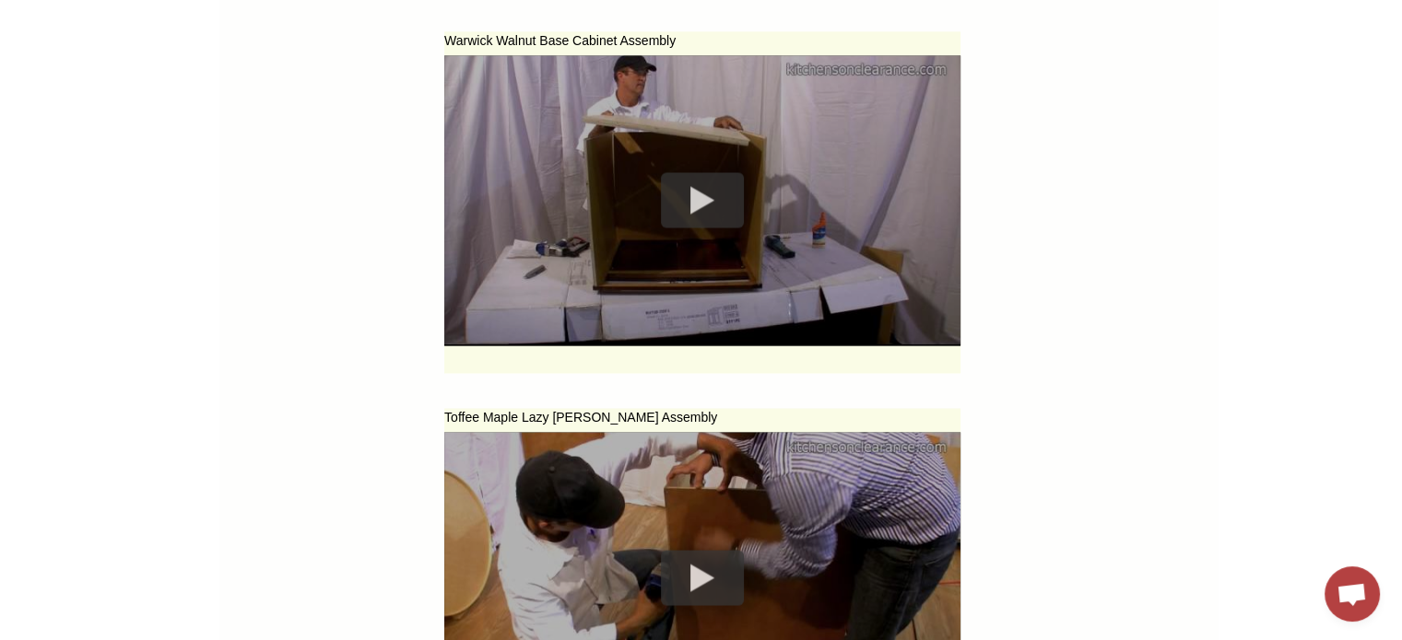
scroll to position [2963, 0]
